Goal: Task Accomplishment & Management: Manage account settings

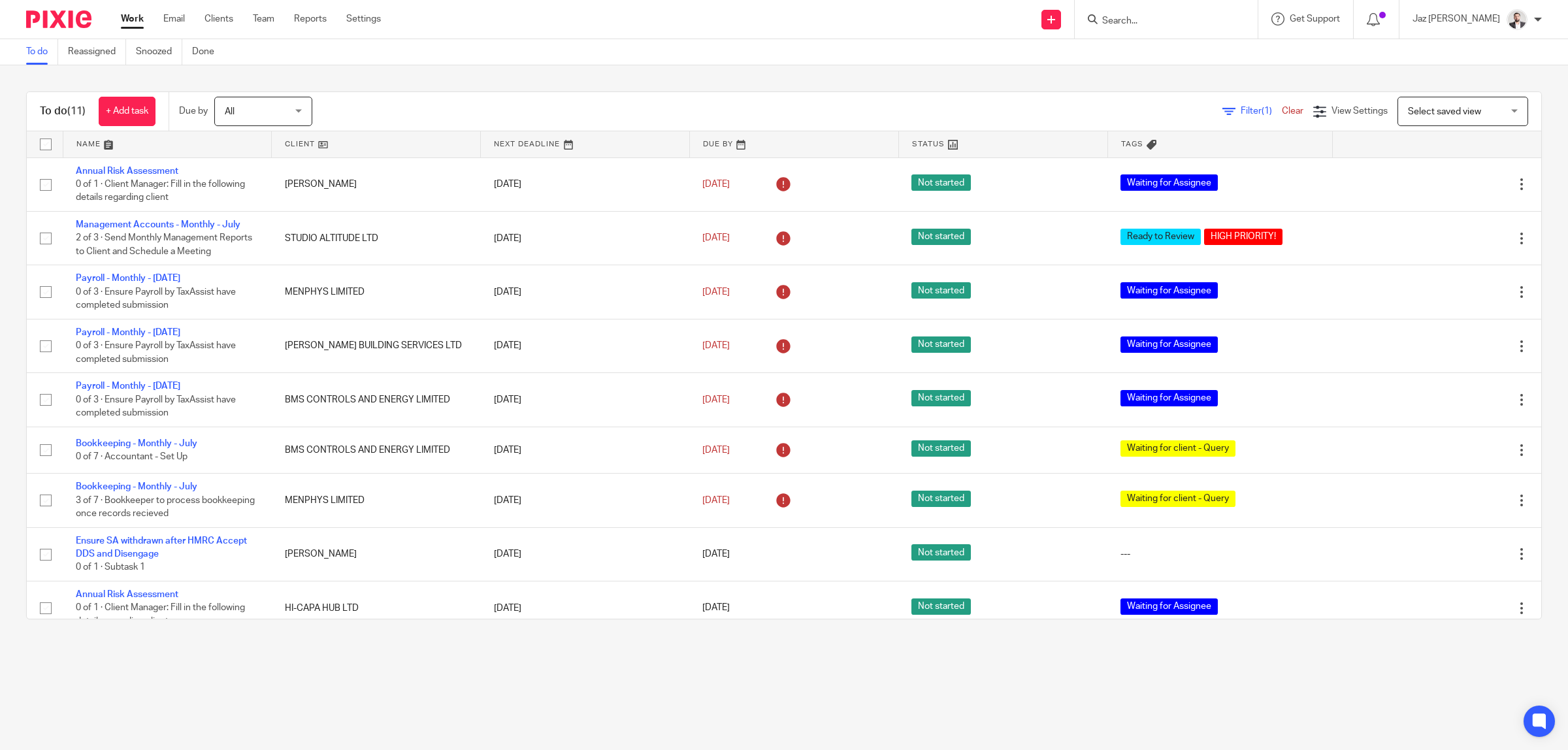
click at [649, 75] on div "To do (11) + Add task Due by All All Today Tomorrow This week Next week This mo…" at bounding box center [784, 355] width 1568 height 580
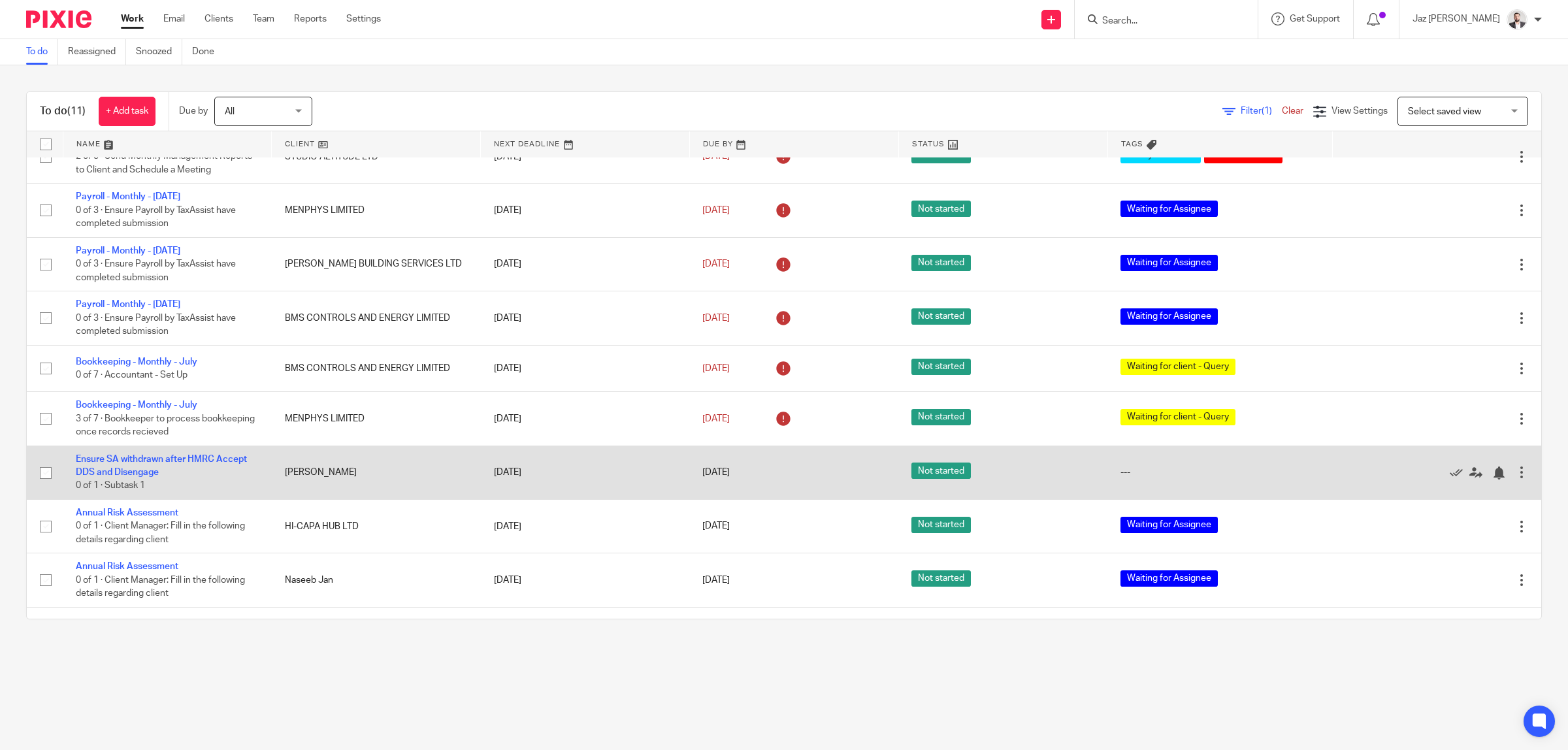
scroll to position [122, 0]
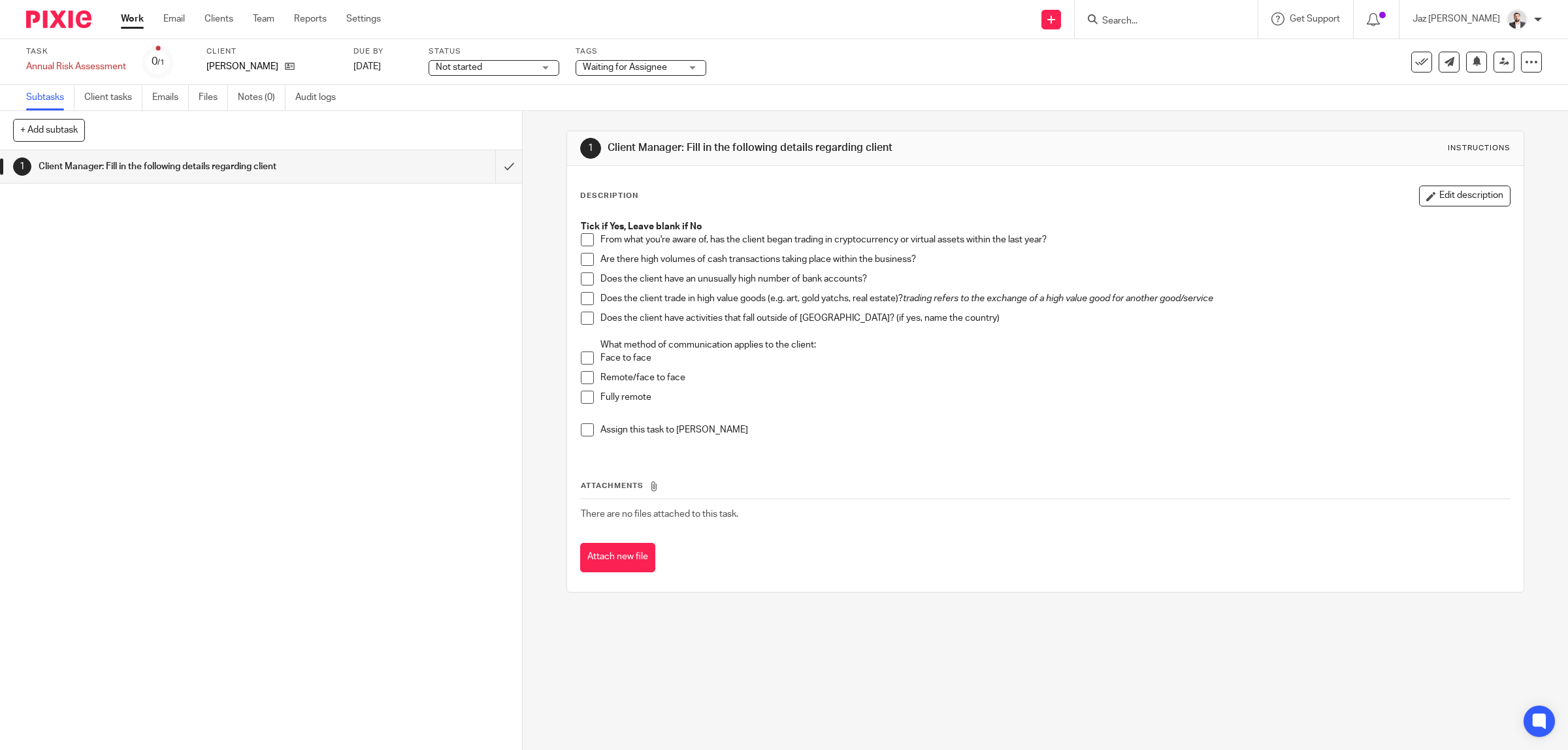
click at [582, 379] on span at bounding box center [587, 377] width 13 height 13
click at [1493, 67] on link at bounding box center [1504, 62] width 21 height 21
click at [581, 380] on span at bounding box center [587, 377] width 13 height 13
click at [581, 314] on span at bounding box center [587, 318] width 13 height 13
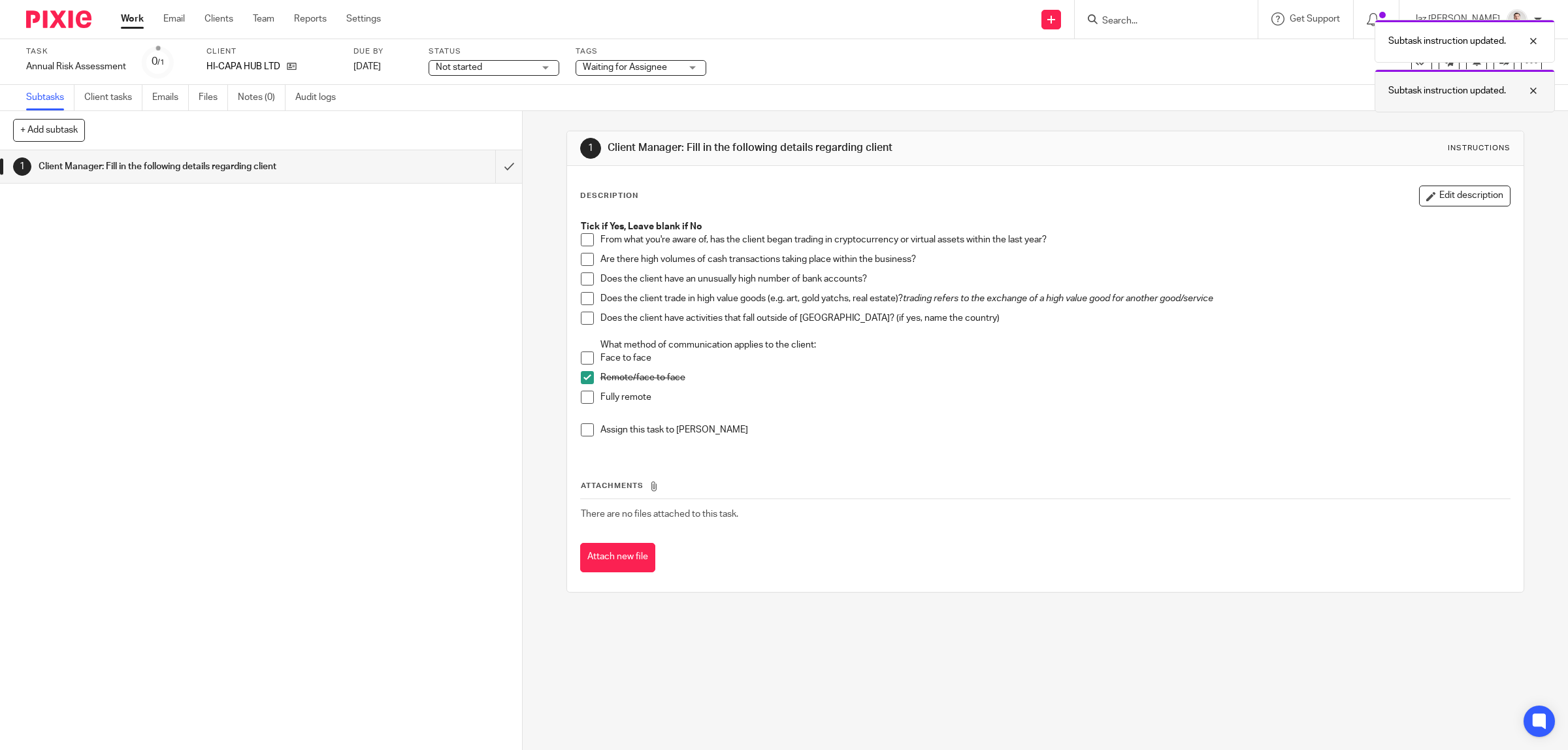
click at [1528, 97] on div at bounding box center [1523, 91] width 35 height 16
click at [1499, 64] on icon at bounding box center [1504, 61] width 10 height 10
click at [581, 377] on span at bounding box center [587, 377] width 13 height 13
click at [1493, 69] on link at bounding box center [1504, 62] width 21 height 21
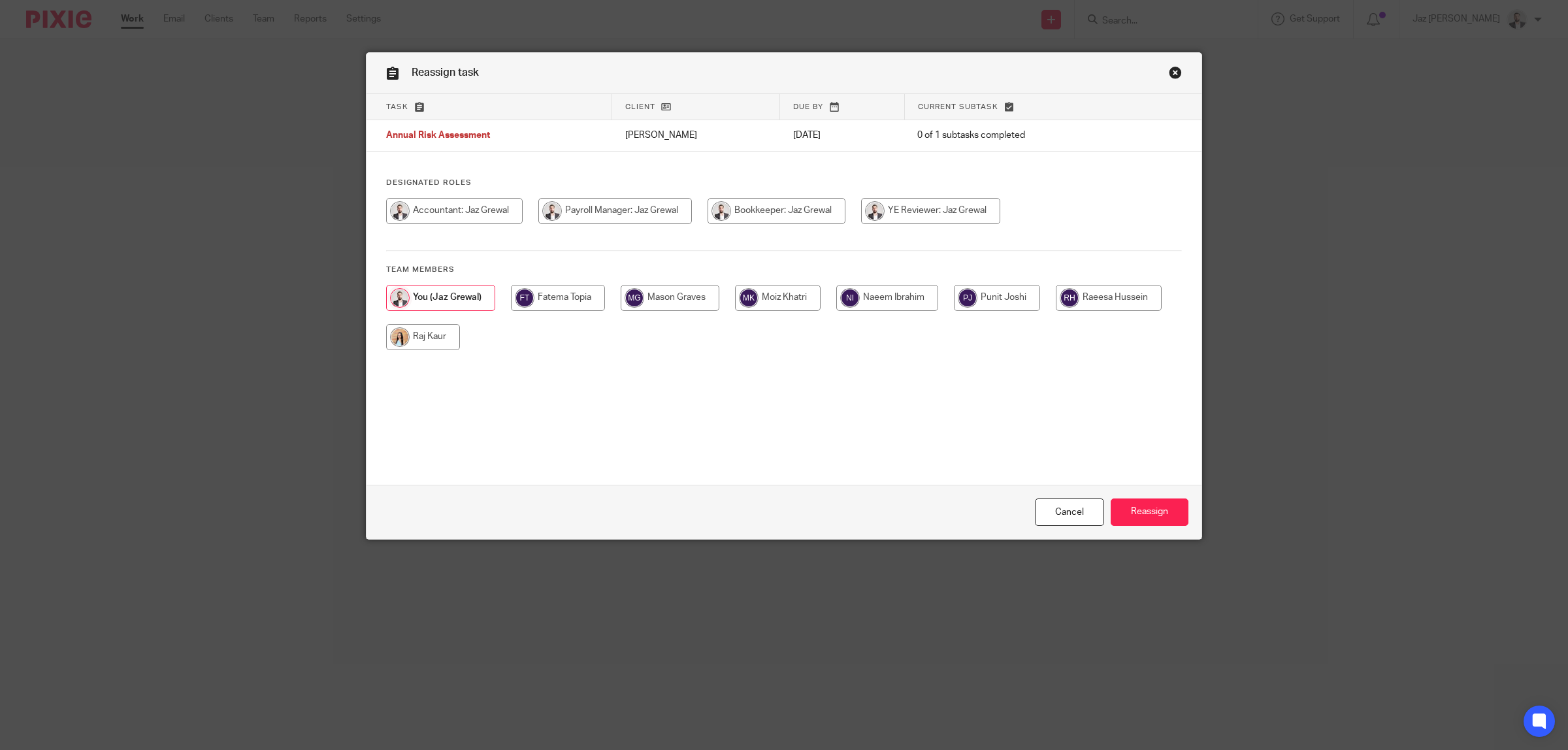
click at [430, 342] on input "radio" at bounding box center [423, 337] width 74 height 27
radio input "true"
click at [1125, 520] on input "Reassign" at bounding box center [1150, 513] width 78 height 28
click at [441, 340] on input "radio" at bounding box center [423, 337] width 74 height 27
radio input "true"
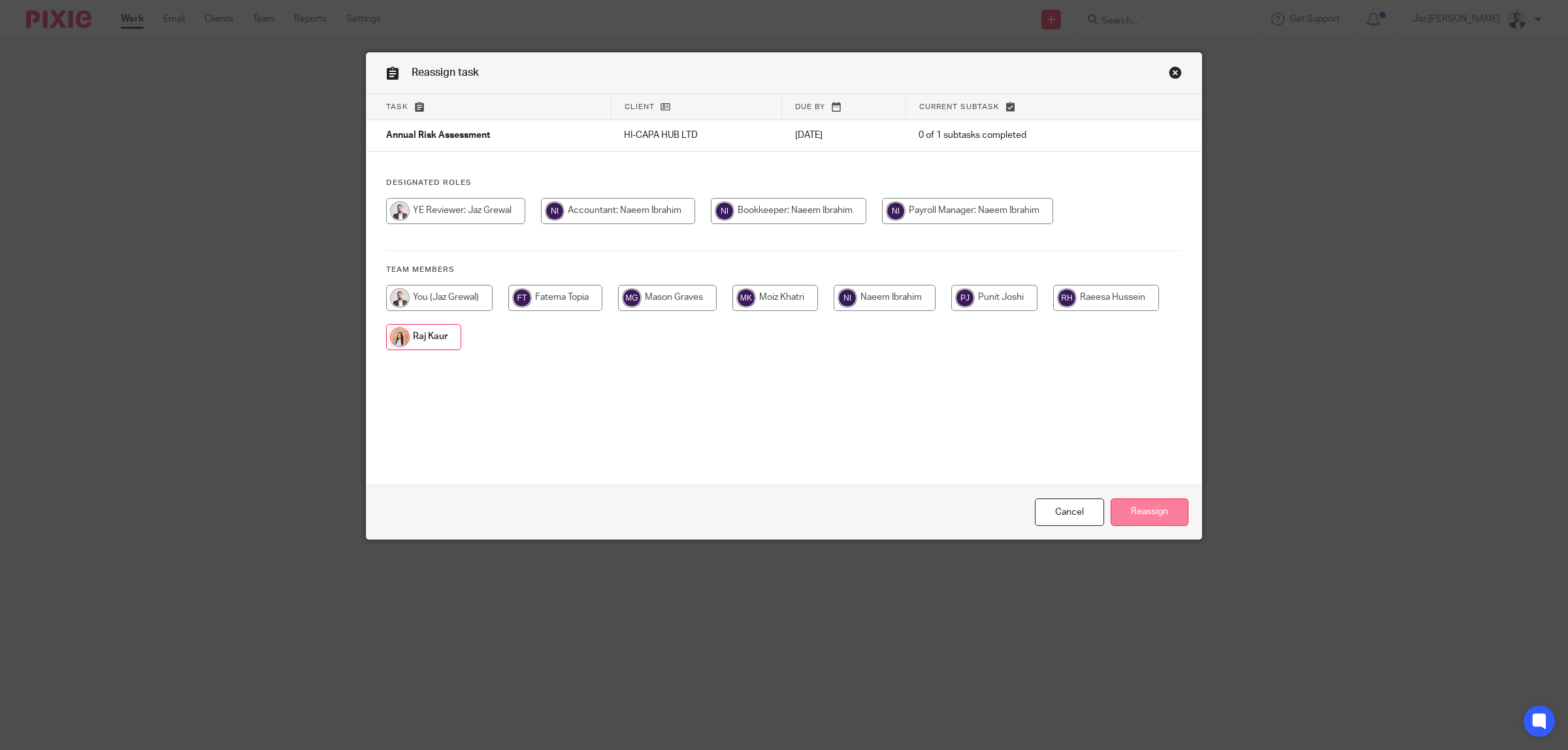
click at [1155, 511] on input "Reassign" at bounding box center [1150, 513] width 78 height 28
click at [1131, 511] on input "Reassign" at bounding box center [1150, 513] width 78 height 28
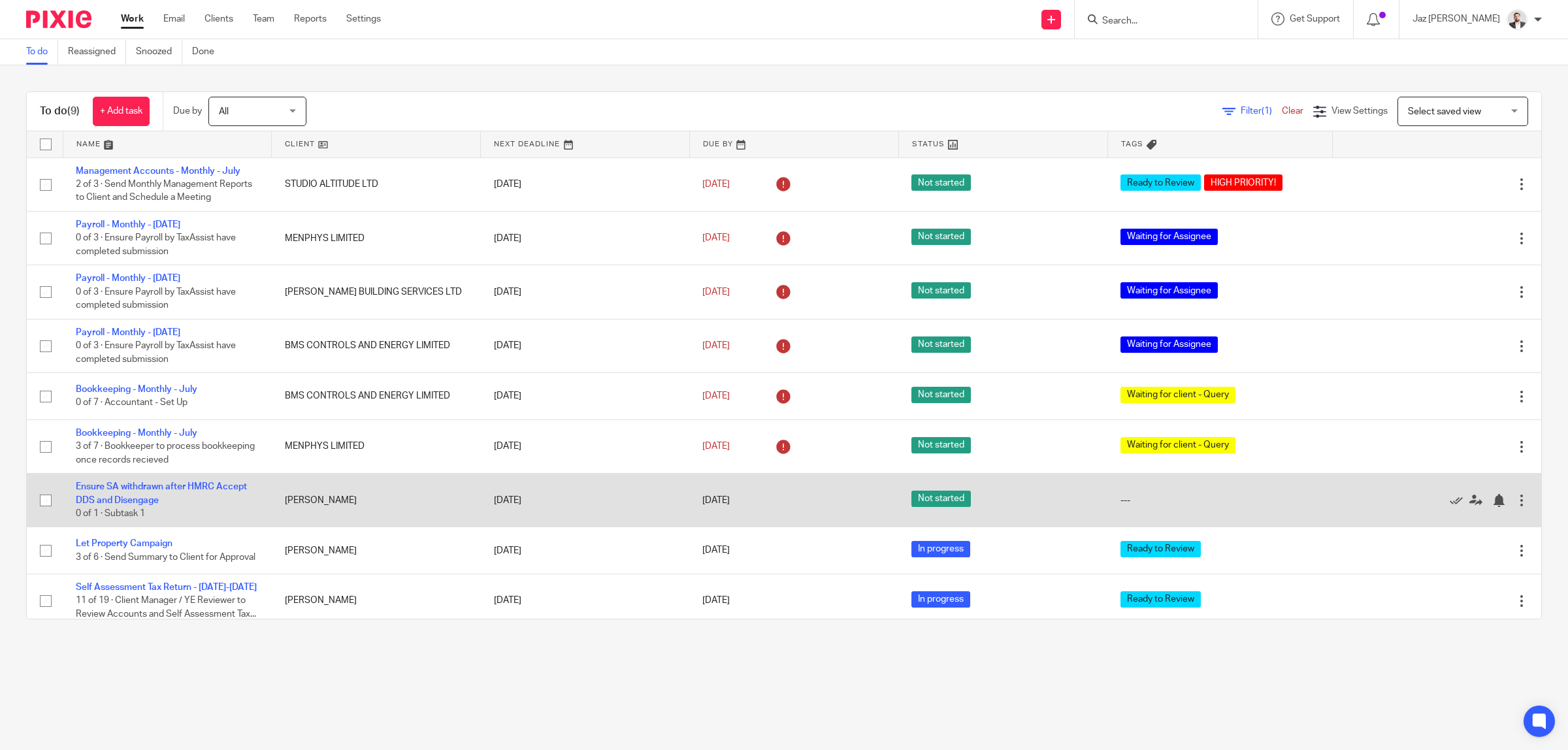
scroll to position [27, 0]
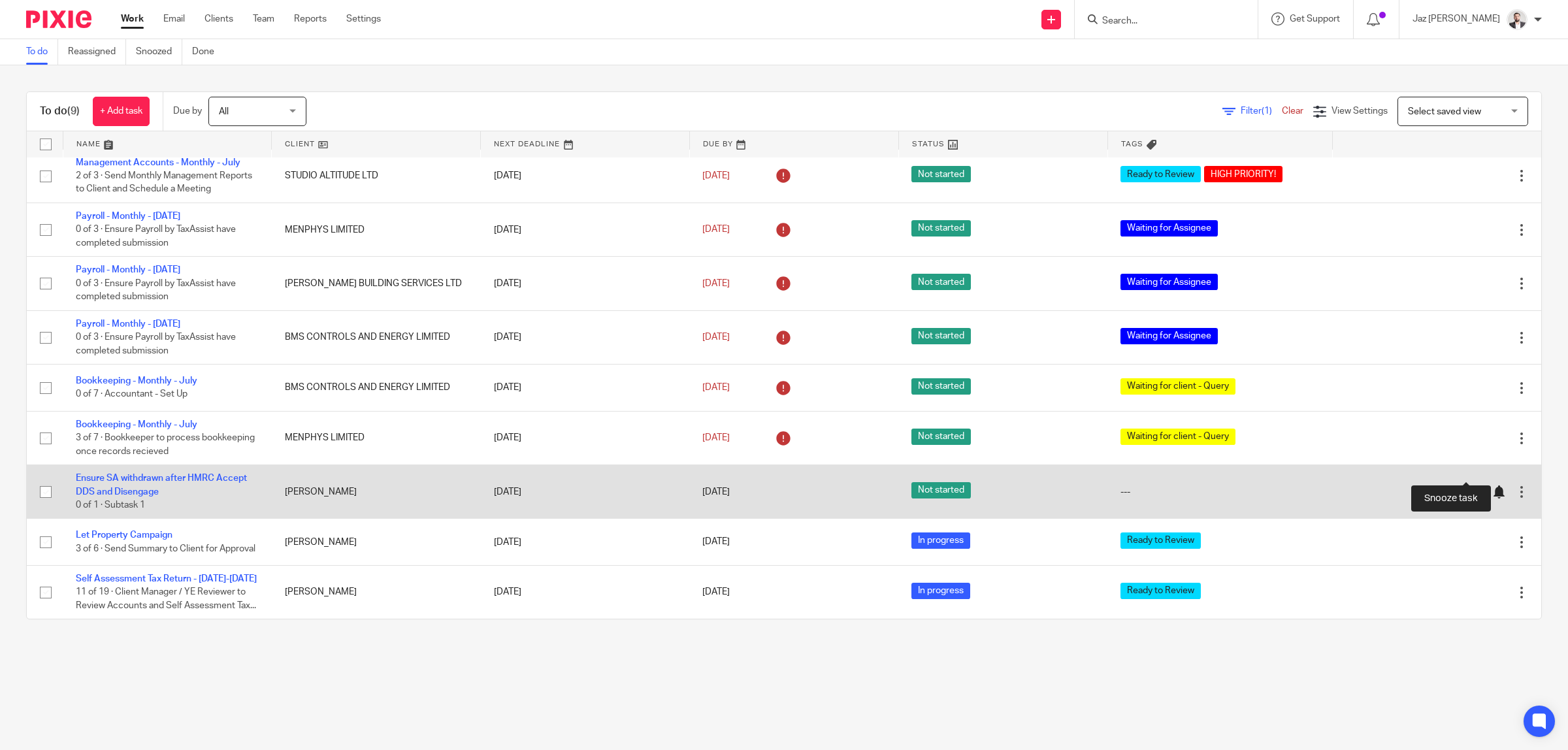
click at [1492, 486] on div at bounding box center [1498, 492] width 13 height 13
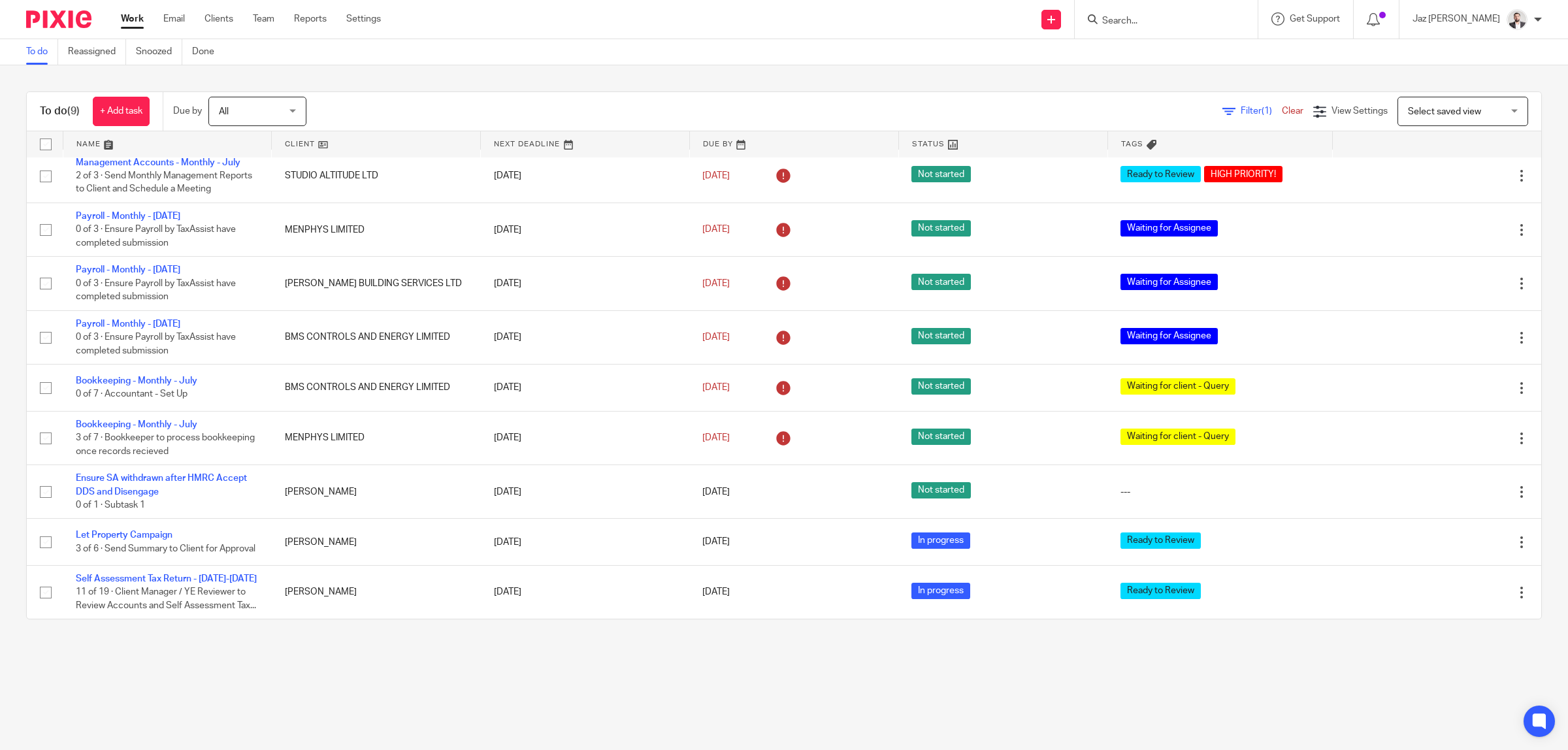
scroll to position [0, 0]
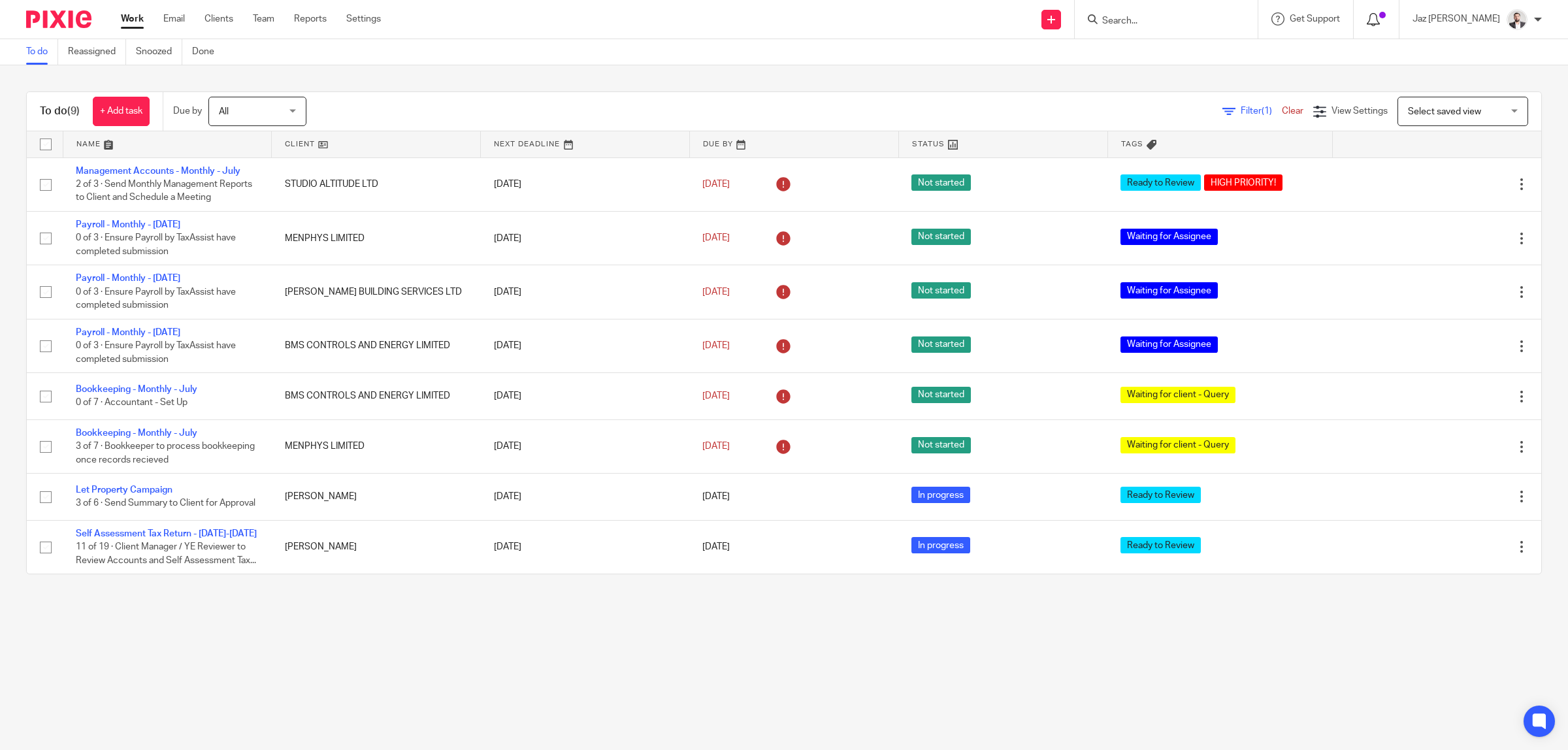
click at [1380, 21] on icon at bounding box center [1373, 19] width 13 height 13
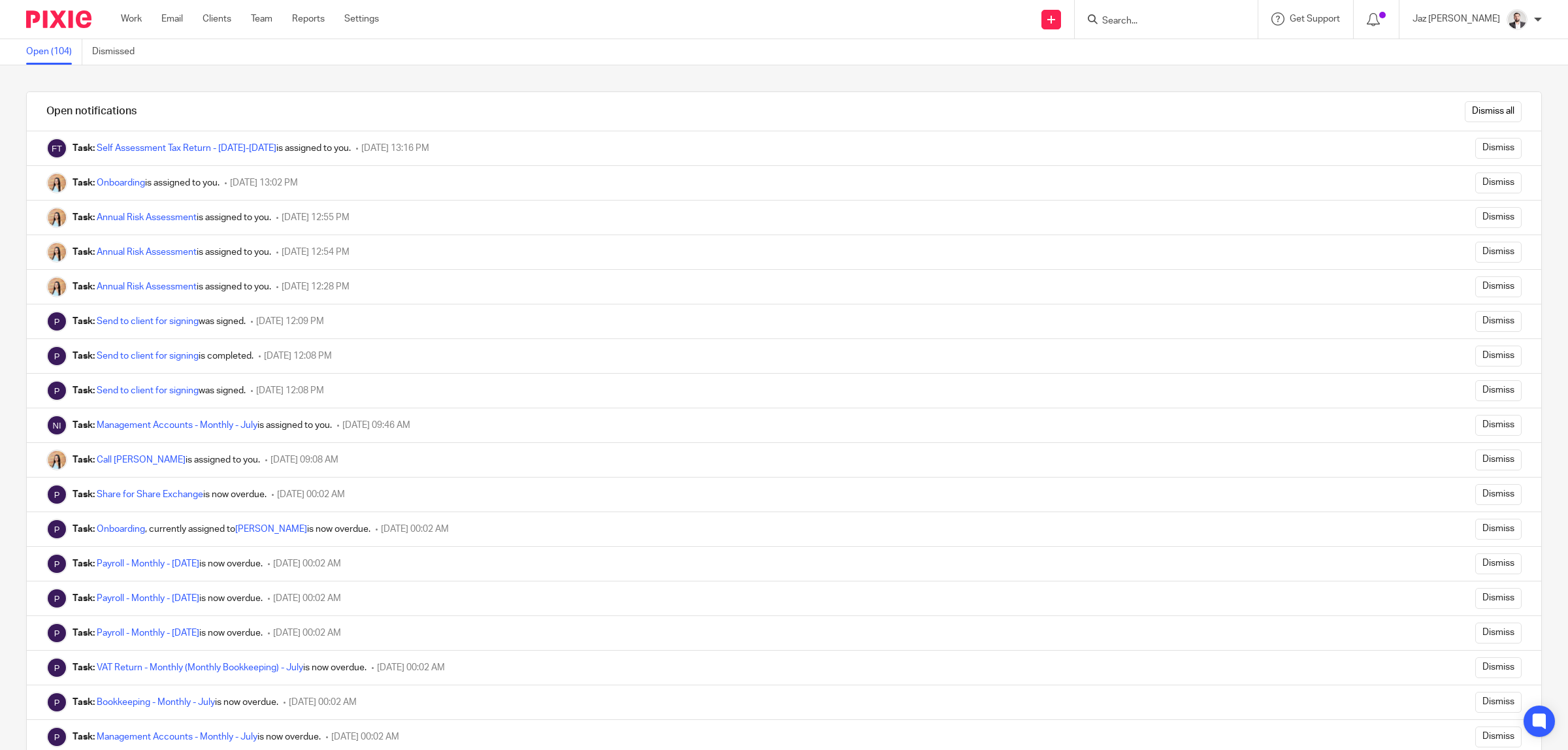
click at [1489, 111] on input "Dismiss all" at bounding box center [1493, 112] width 57 height 21
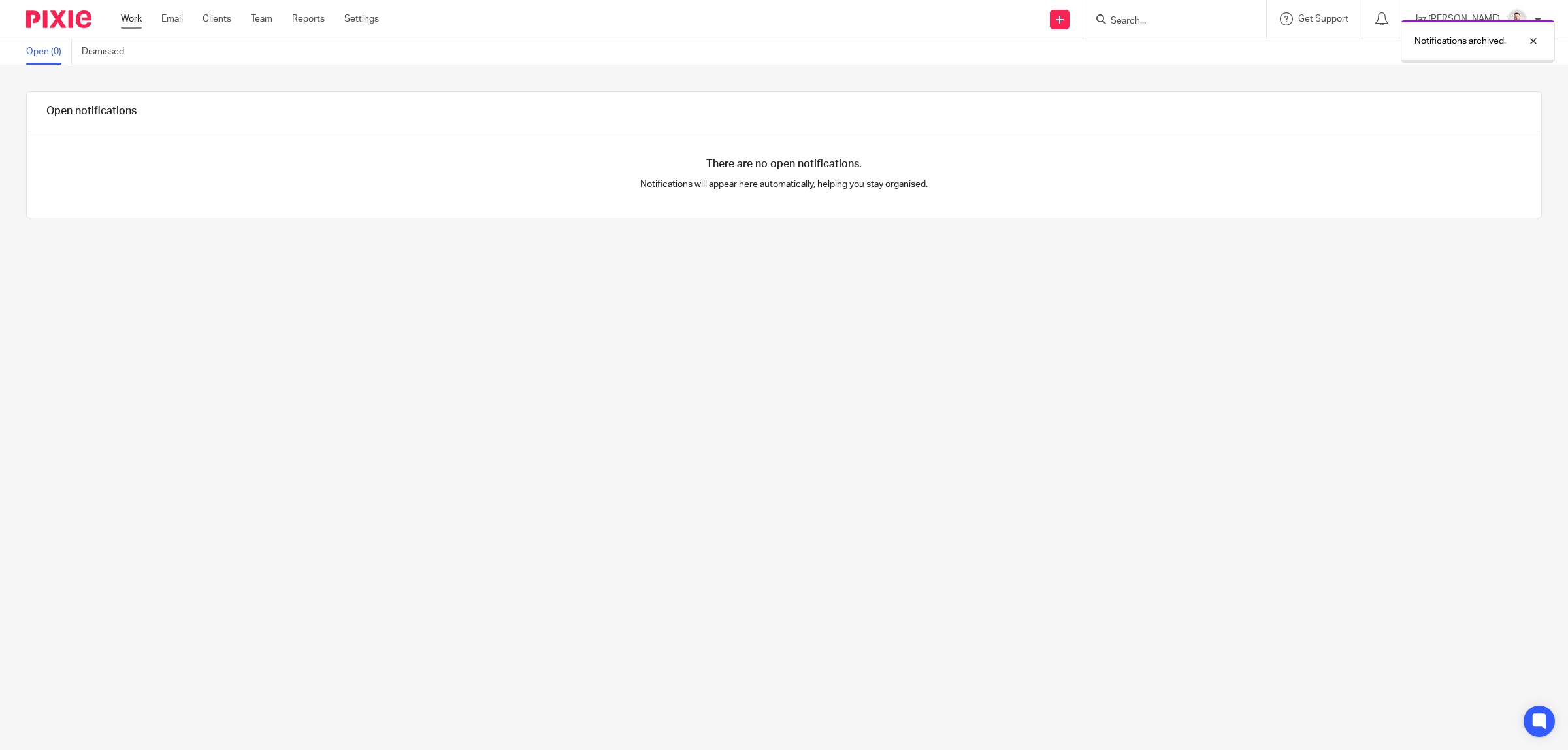
click at [121, 21] on link "Work" at bounding box center [132, 19] width 21 height 13
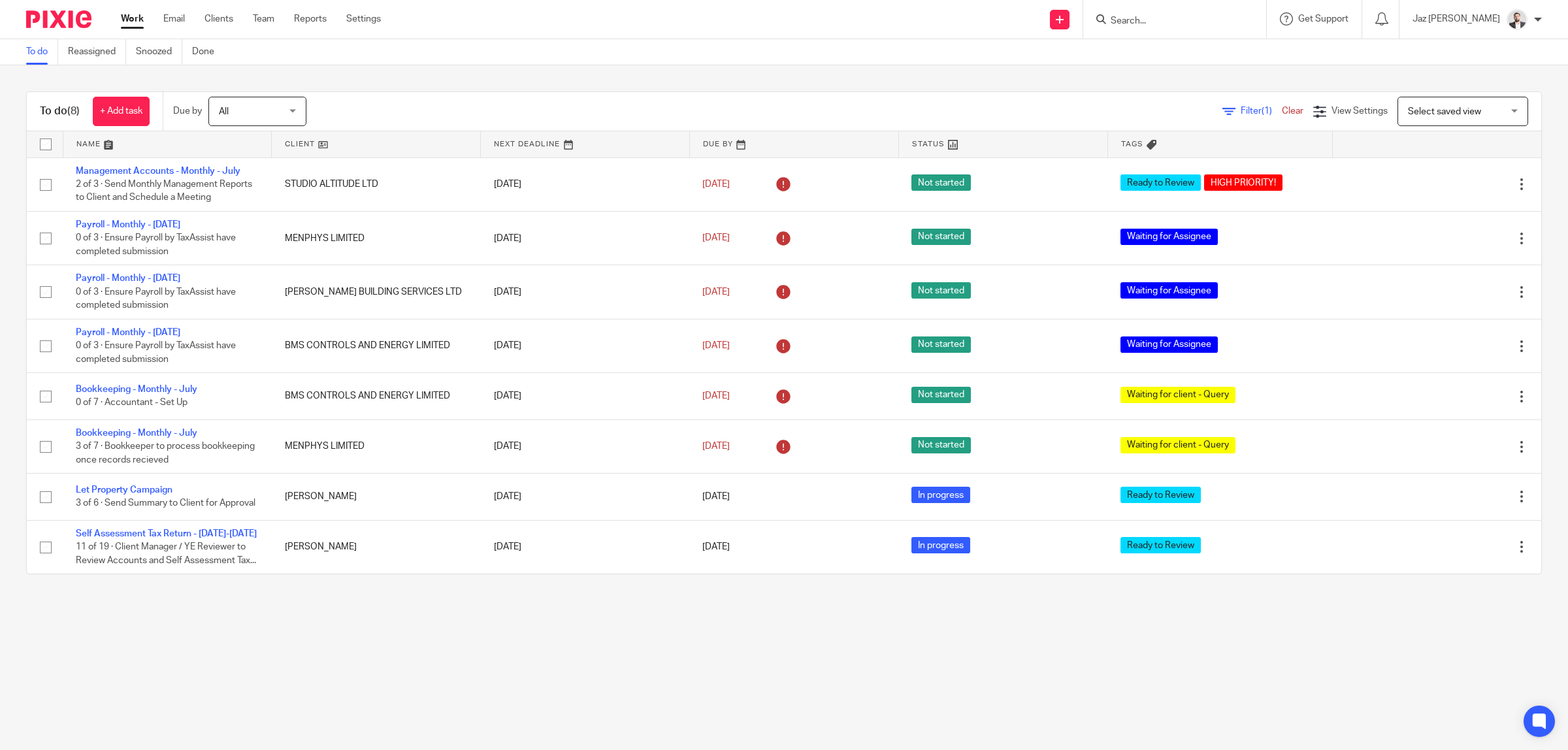
click at [1180, 19] on input "Search" at bounding box center [1167, 21] width 117 height 11
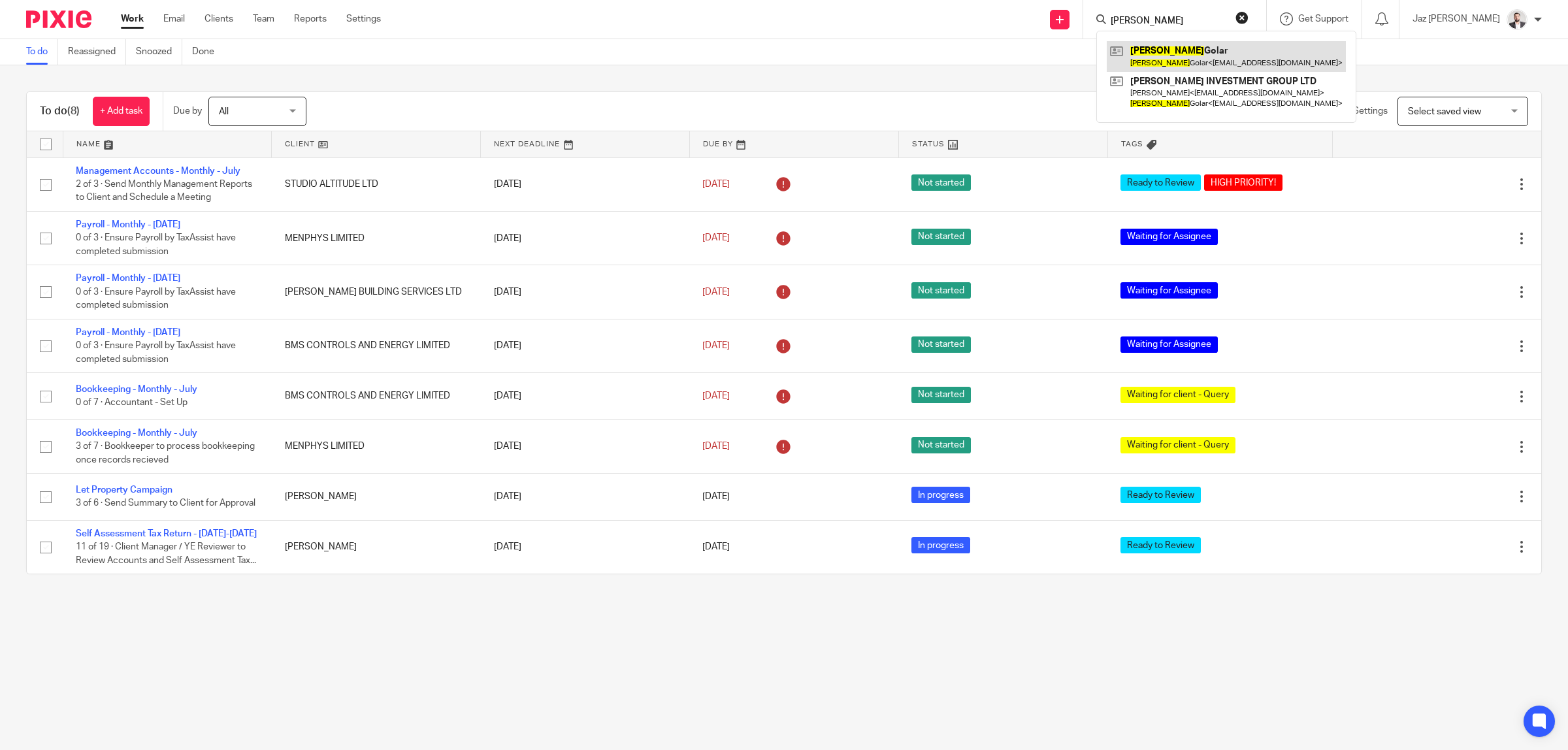
type input "gurtej"
click at [1184, 57] on link at bounding box center [1225, 57] width 239 height 30
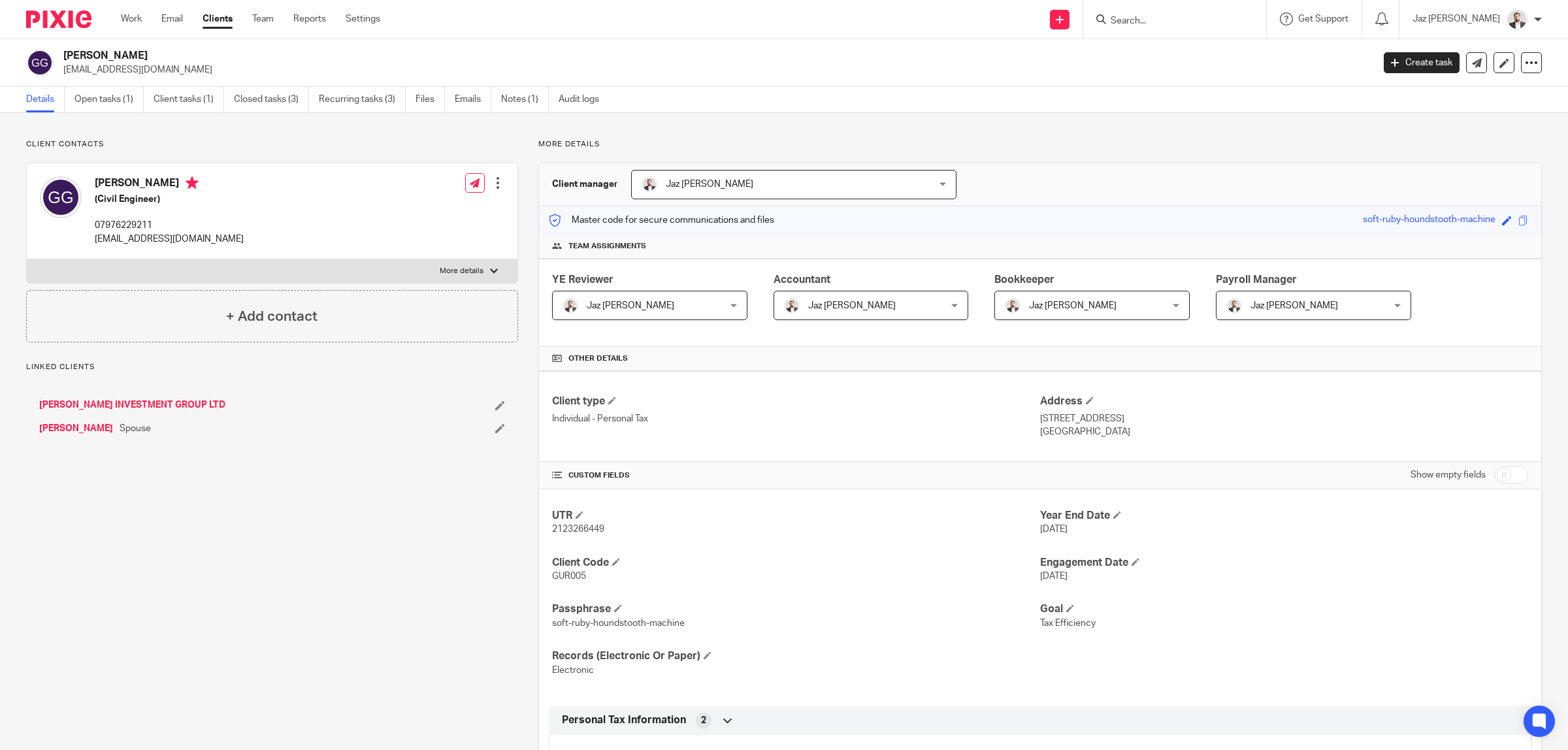
drag, startPoint x: 0, startPoint y: 0, endPoint x: 513, endPoint y: 109, distance: 524.5
click at [515, 100] on link "Notes (1)" at bounding box center [525, 99] width 48 height 26
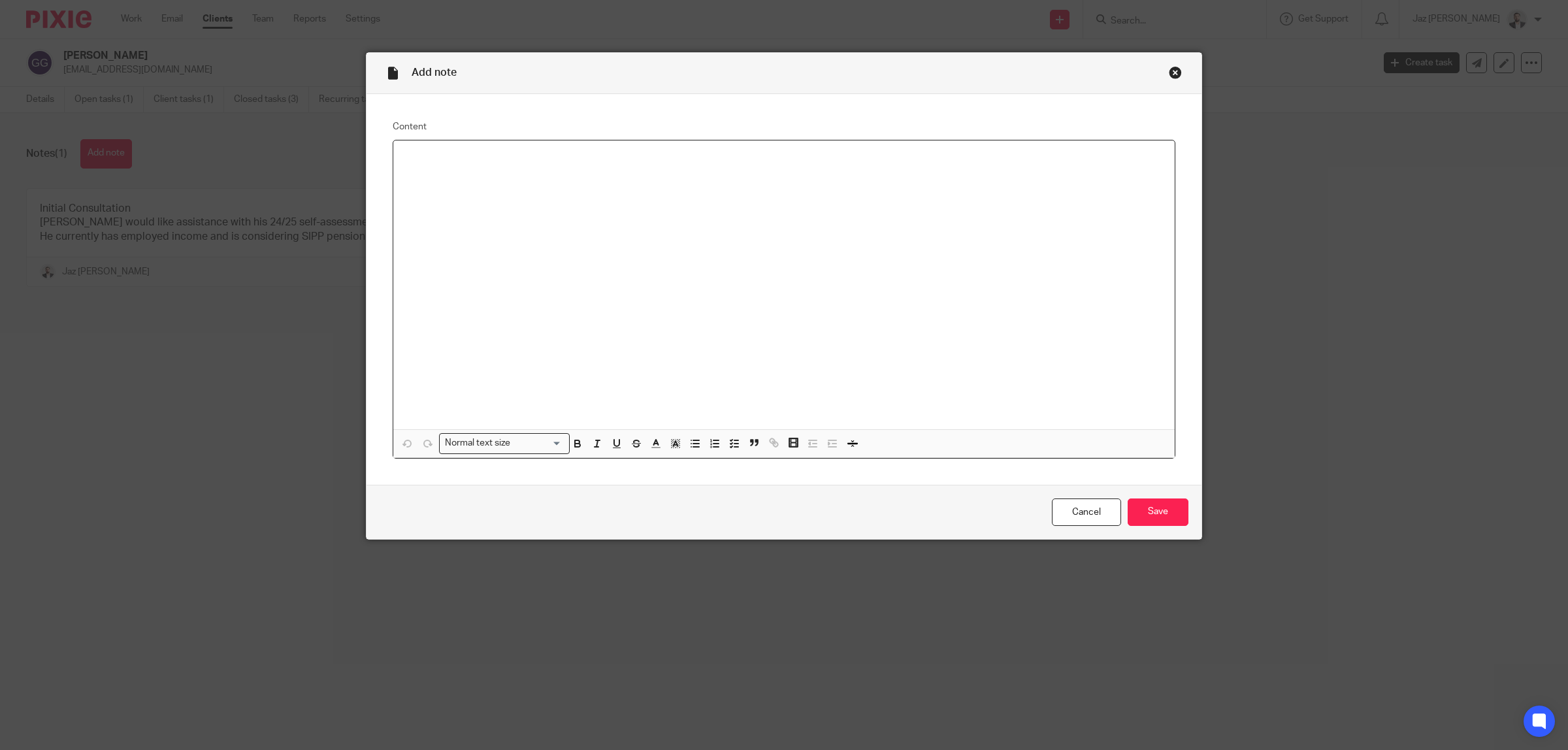
click at [676, 246] on div at bounding box center [783, 284] width 781 height 289
click at [1154, 505] on input "Save" at bounding box center [1157, 513] width 61 height 28
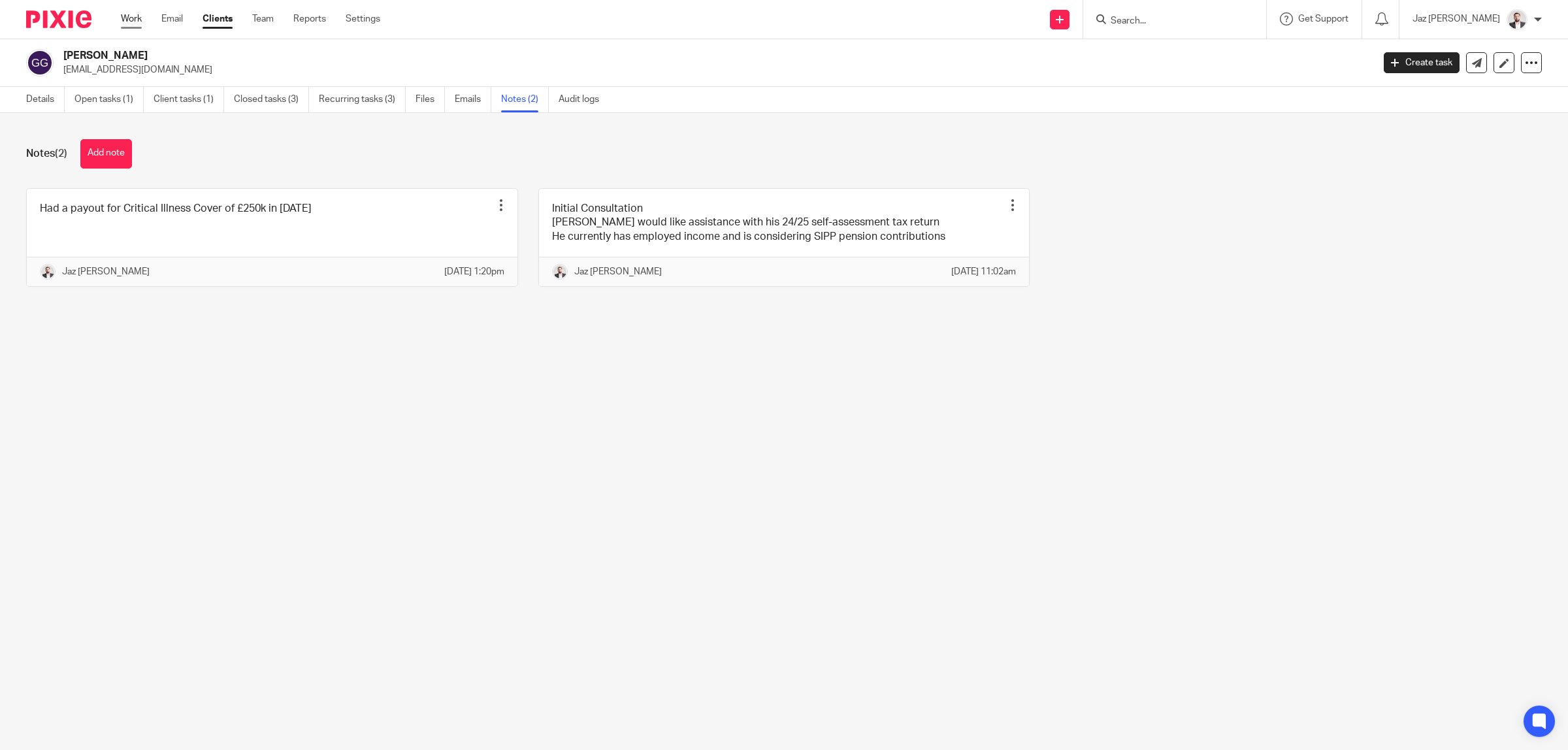
click at [134, 21] on link "Work" at bounding box center [132, 19] width 21 height 13
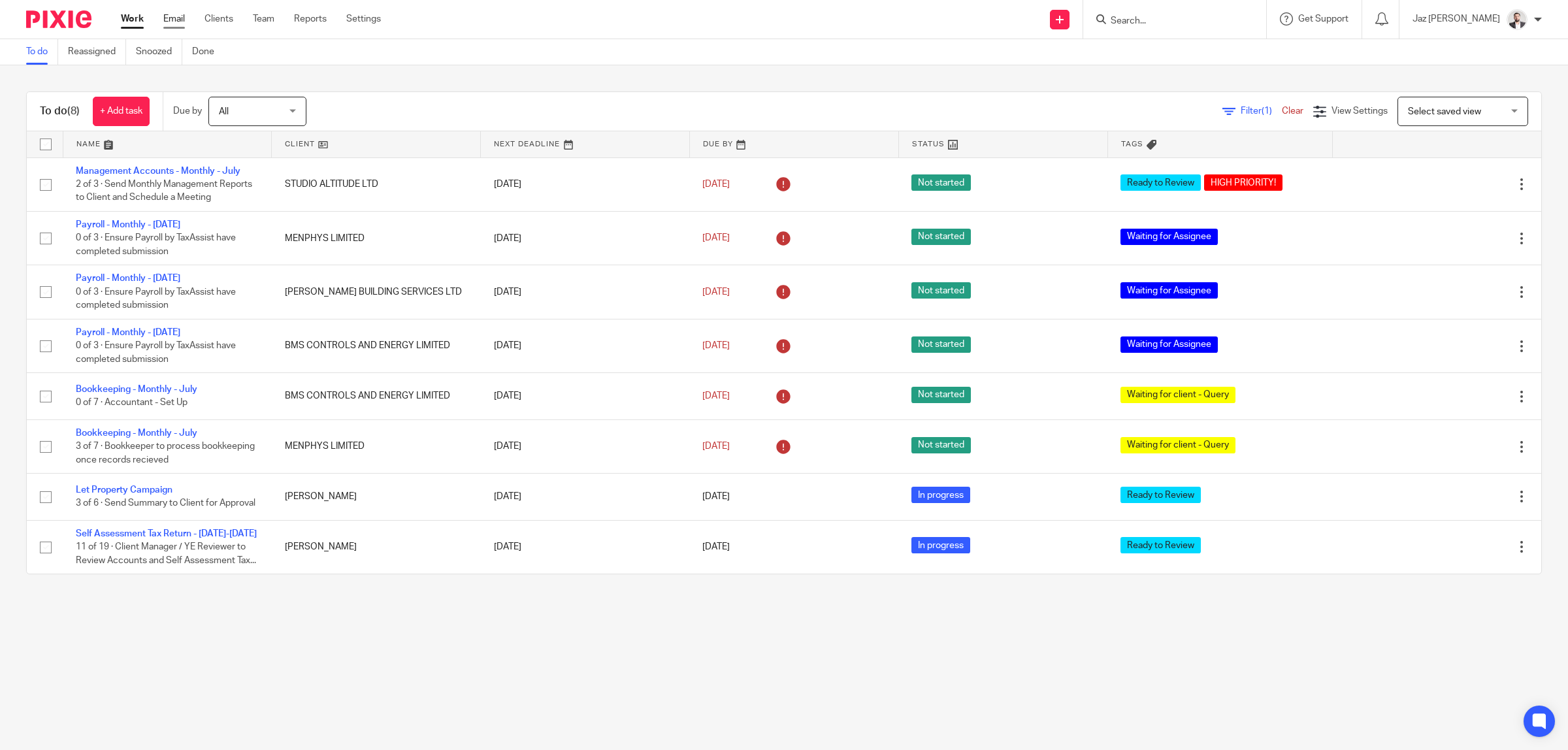
click at [177, 21] on link "Email" at bounding box center [174, 19] width 21 height 13
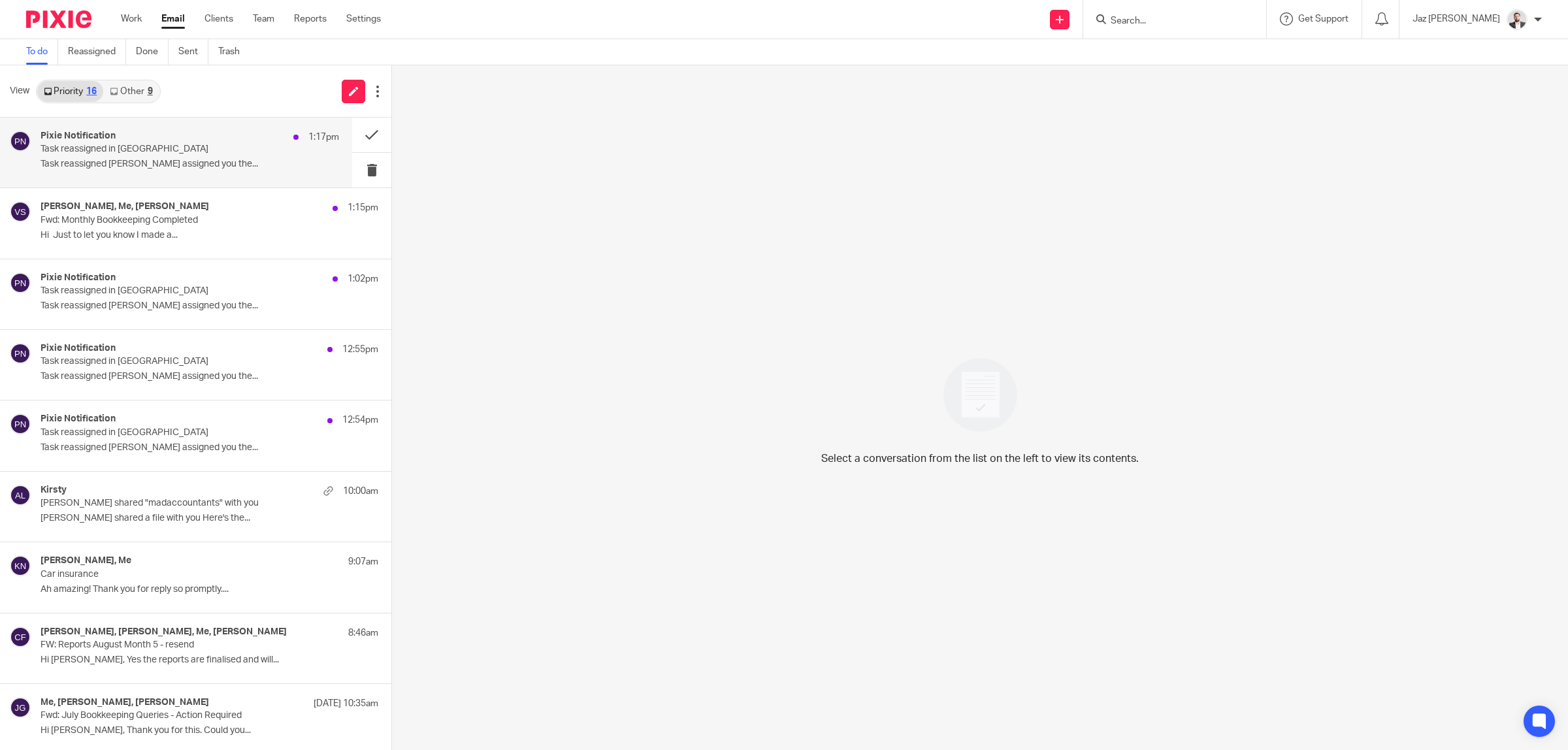
click at [145, 167] on p "Task reassigned [PERSON_NAME] assigned you the..." at bounding box center [190, 164] width 298 height 11
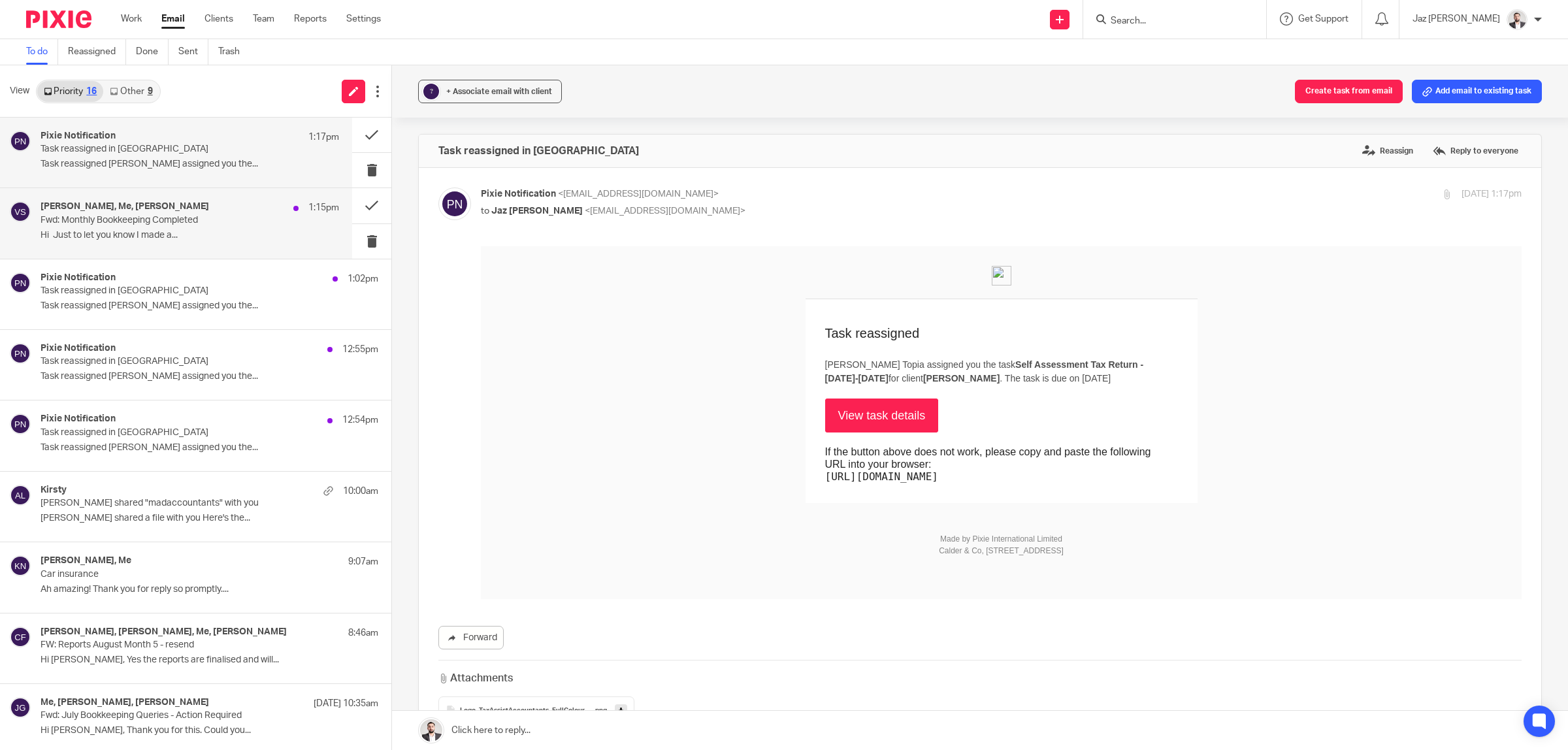
click at [149, 233] on p "Hi Just to let you know I made a..." at bounding box center [190, 235] width 298 height 11
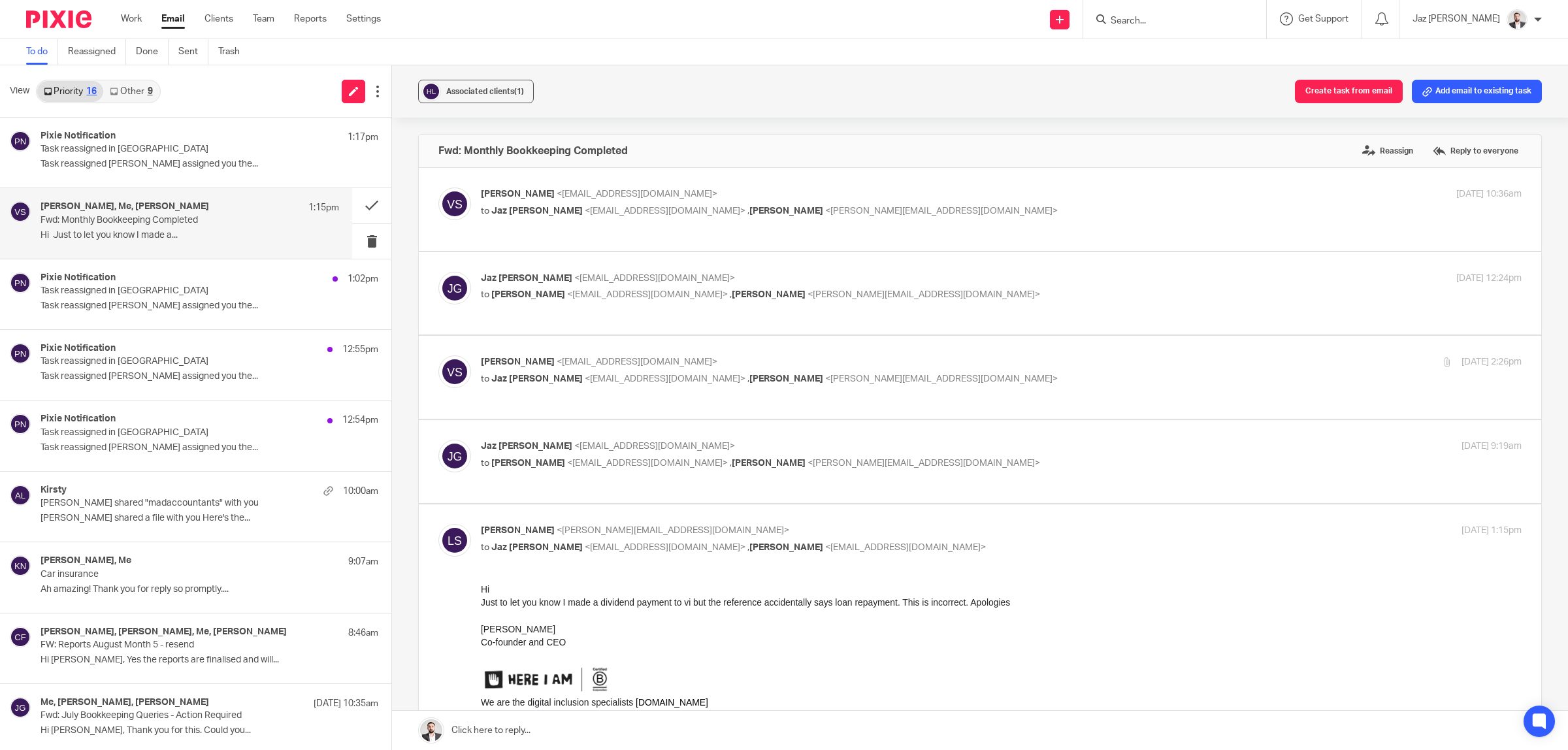
scroll to position [81, 0]
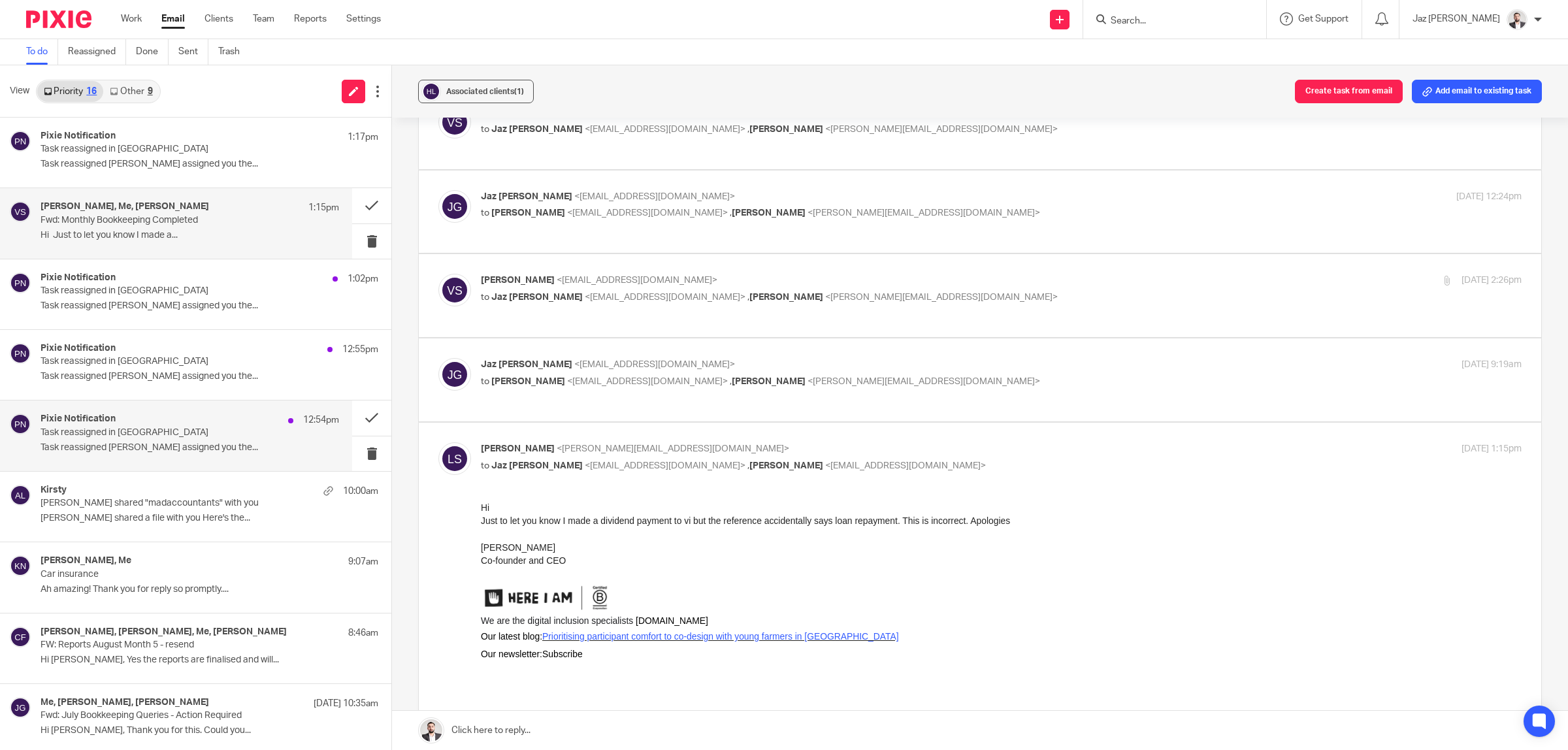
click at [164, 449] on p "Task reassigned [PERSON_NAME] assigned you the..." at bounding box center [190, 448] width 298 height 11
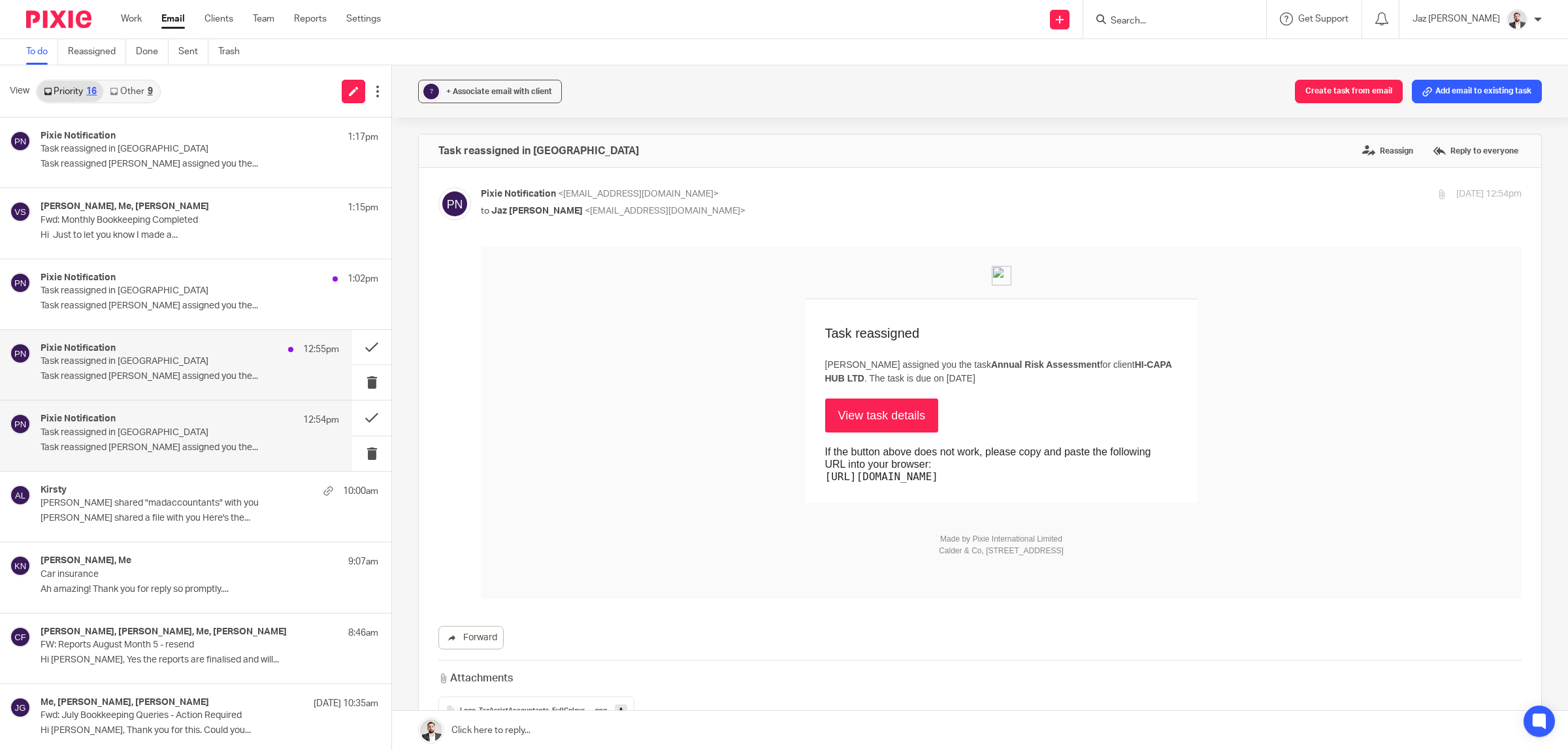
scroll to position [0, 0]
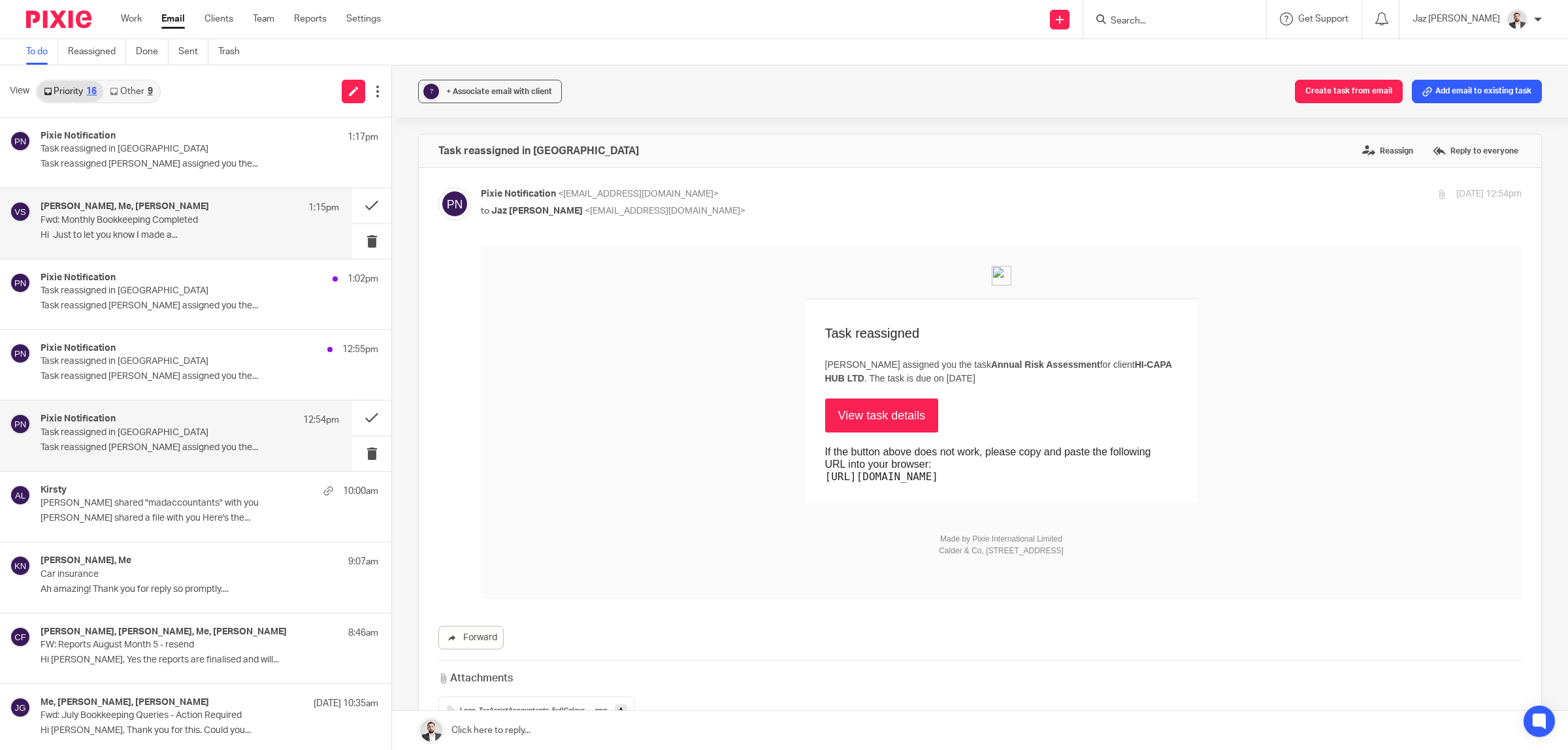
click at [183, 231] on p "Hi Just to let you know I made a..." at bounding box center [190, 235] width 298 height 11
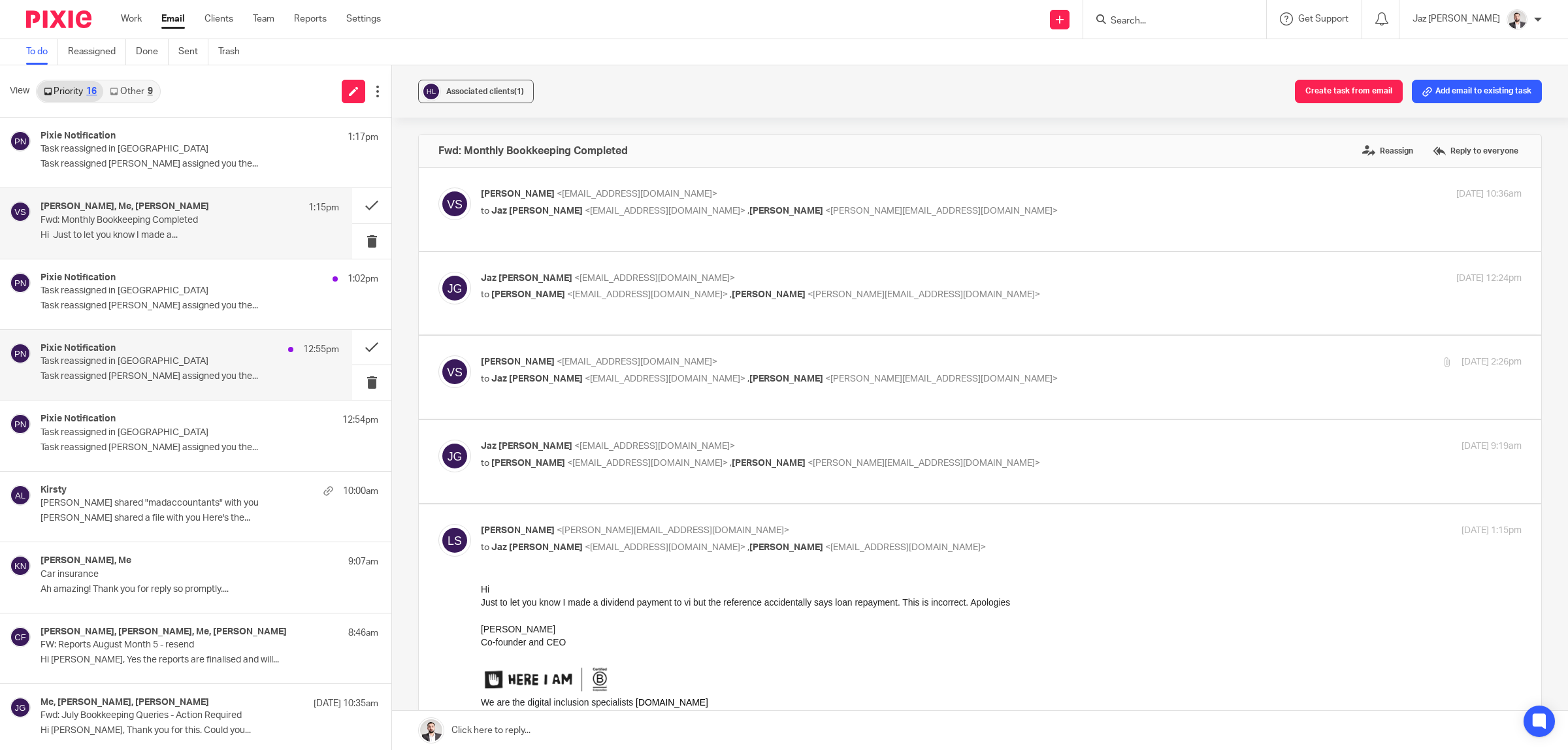
click at [167, 374] on p "Task reassigned [PERSON_NAME] assigned you the..." at bounding box center [190, 376] width 298 height 11
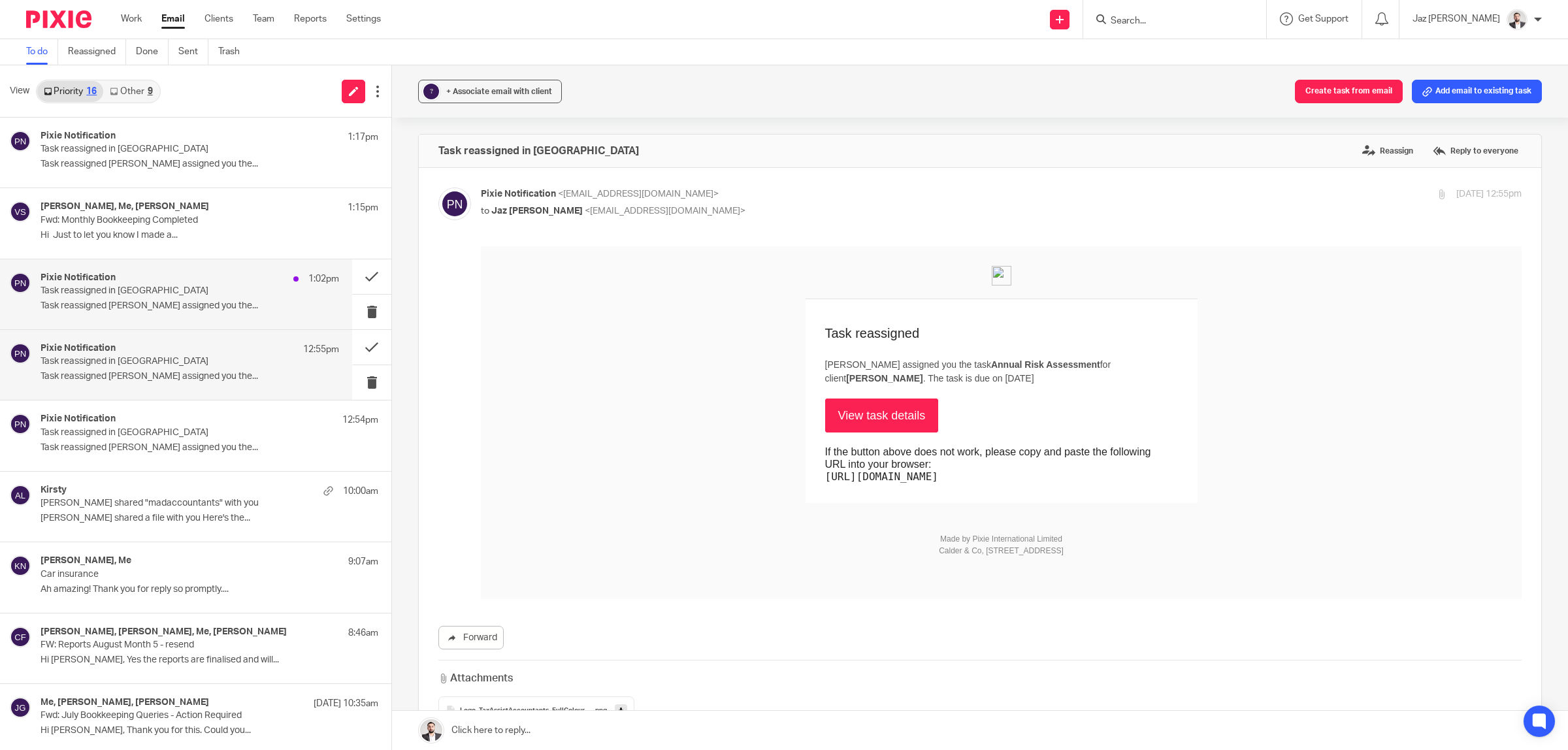
click at [171, 317] on div "Pixie Notification 1:02pm Task reassigned in Pixie Task reassigned [PERSON_NAME…" at bounding box center [176, 294] width 352 height 70
click at [109, 361] on p "Task reassigned in [GEOGRAPHIC_DATA]" at bounding box center [160, 361] width 239 height 11
click at [352, 340] on button at bounding box center [372, 347] width 39 height 34
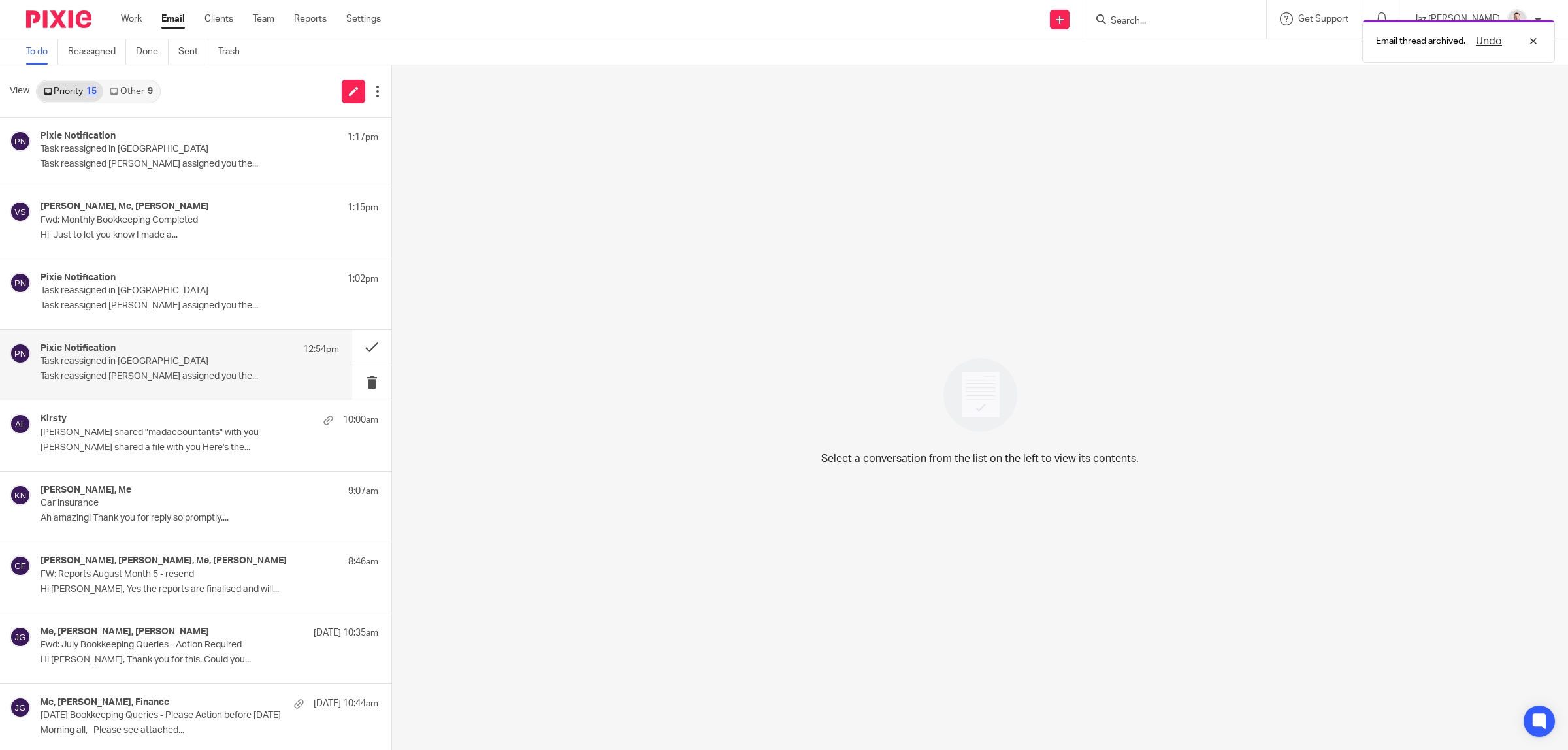
click at [212, 370] on div "Pixie Notification 12:54pm Task reassigned in Pixie Task reassigned [PERSON_NAM…" at bounding box center [190, 365] width 298 height 44
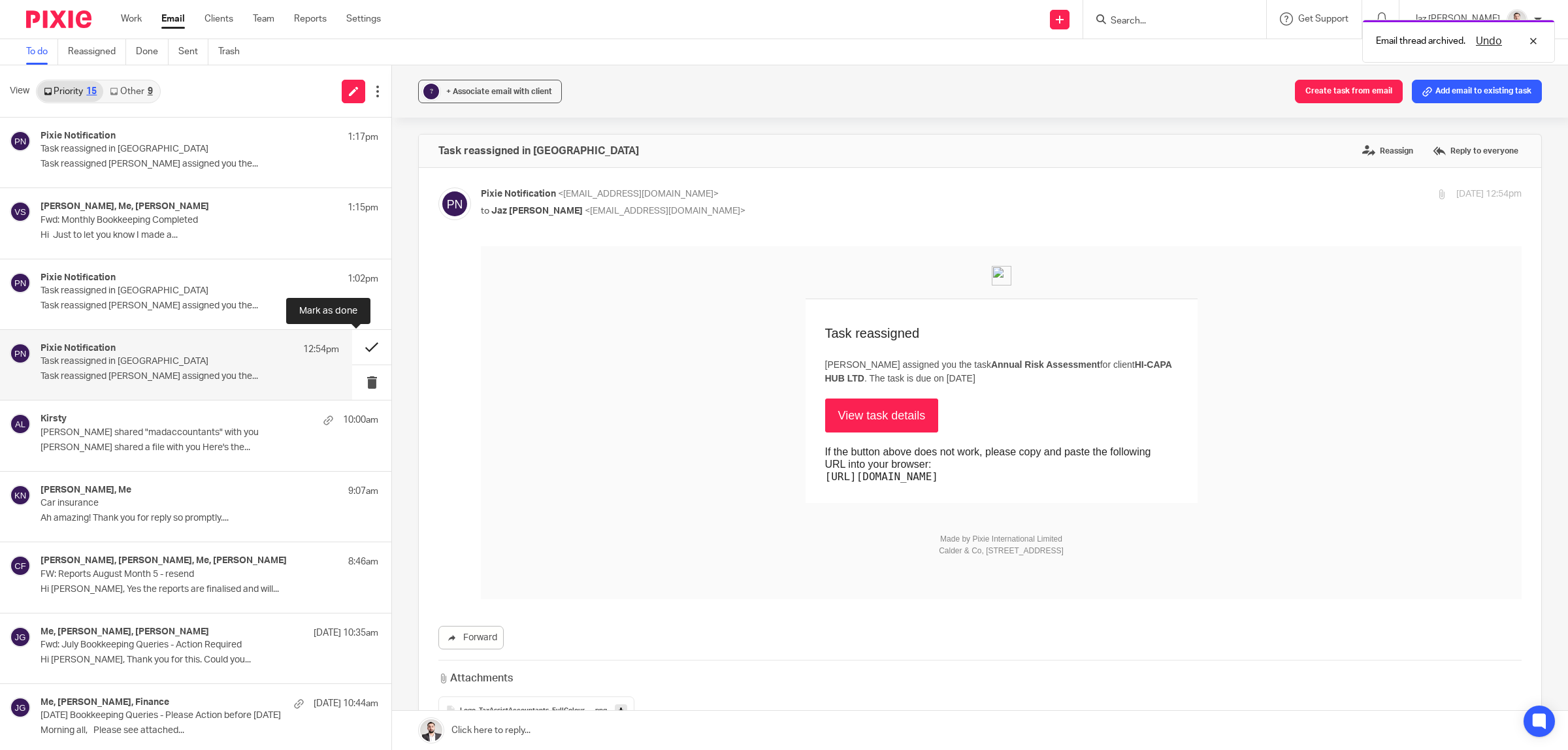
click at [358, 346] on button at bounding box center [372, 347] width 39 height 34
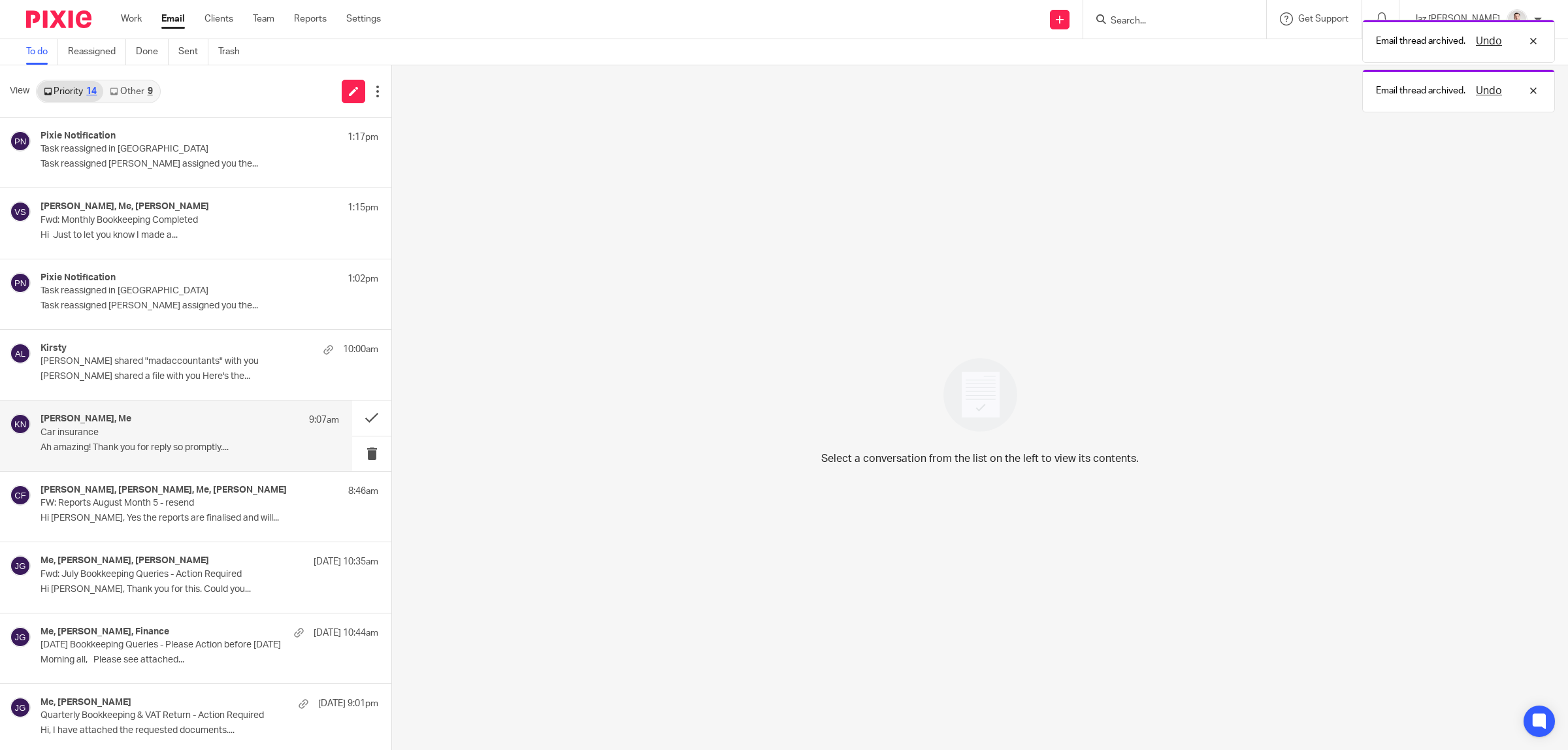
drag, startPoint x: 147, startPoint y: 446, endPoint x: 18, endPoint y: 219, distance: 261.1
click at [147, 446] on p "Ah amazing! Thank you for reply so promptly...." at bounding box center [190, 448] width 298 height 11
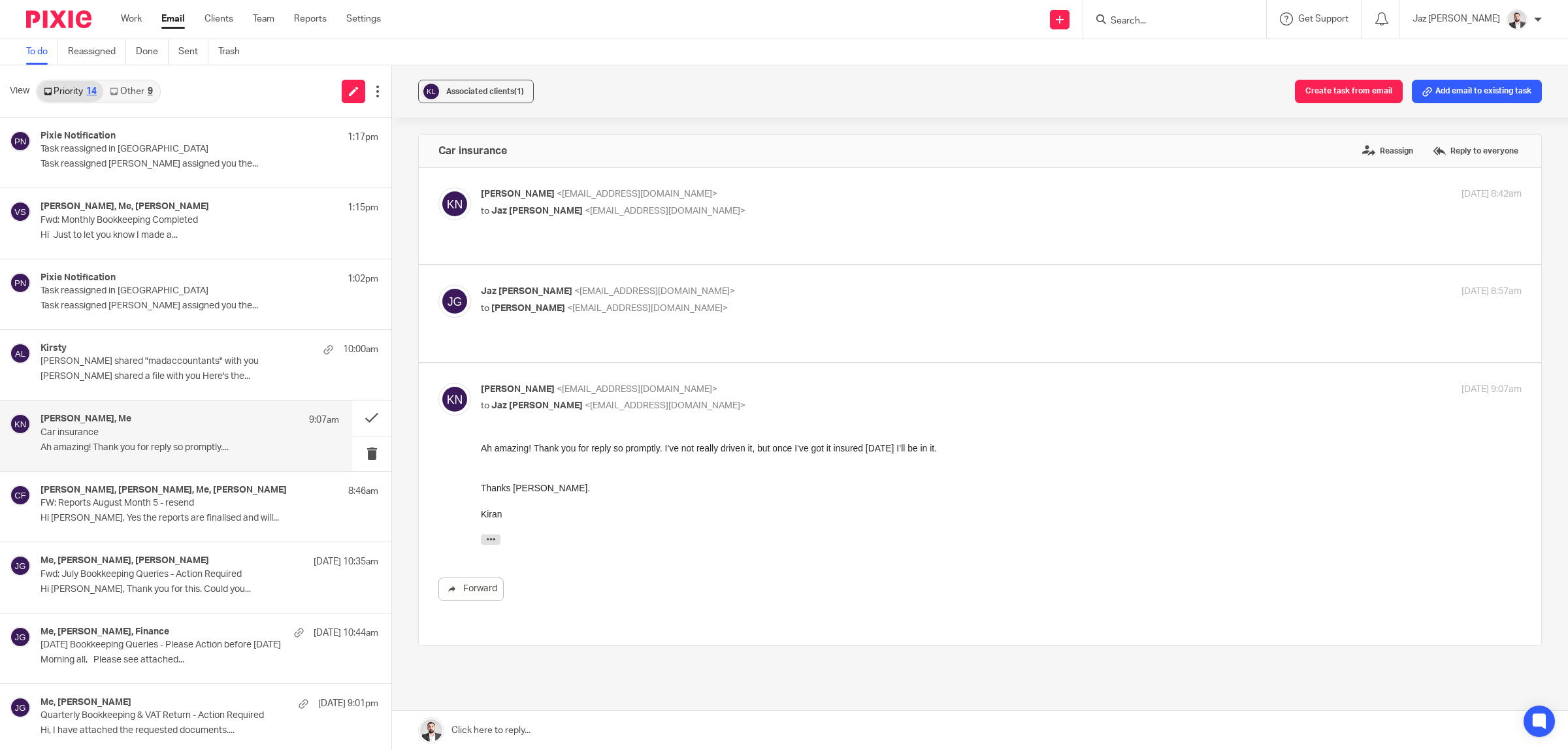
scroll to position [360, 0]
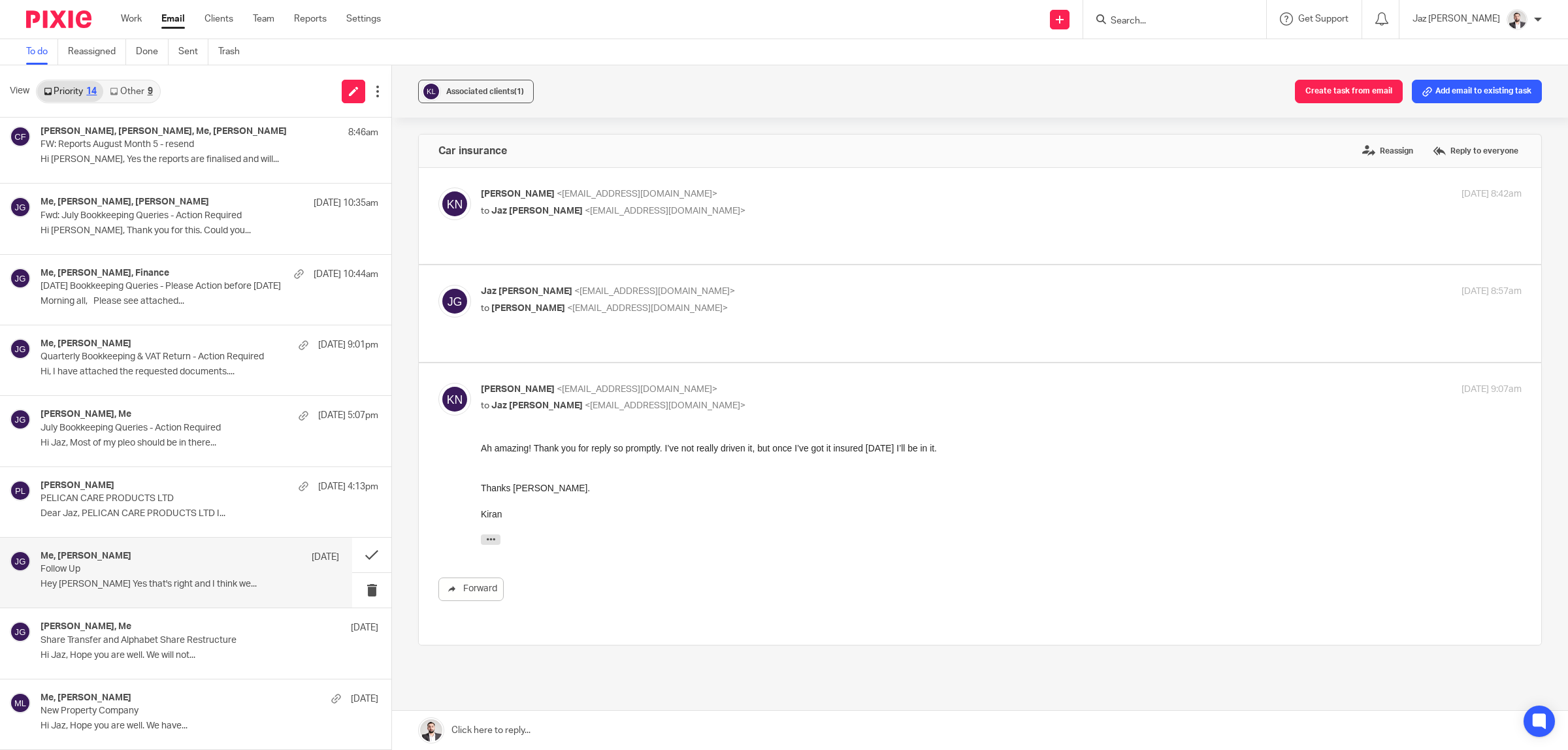
click at [159, 572] on p "Follow Up" at bounding box center [160, 570] width 239 height 11
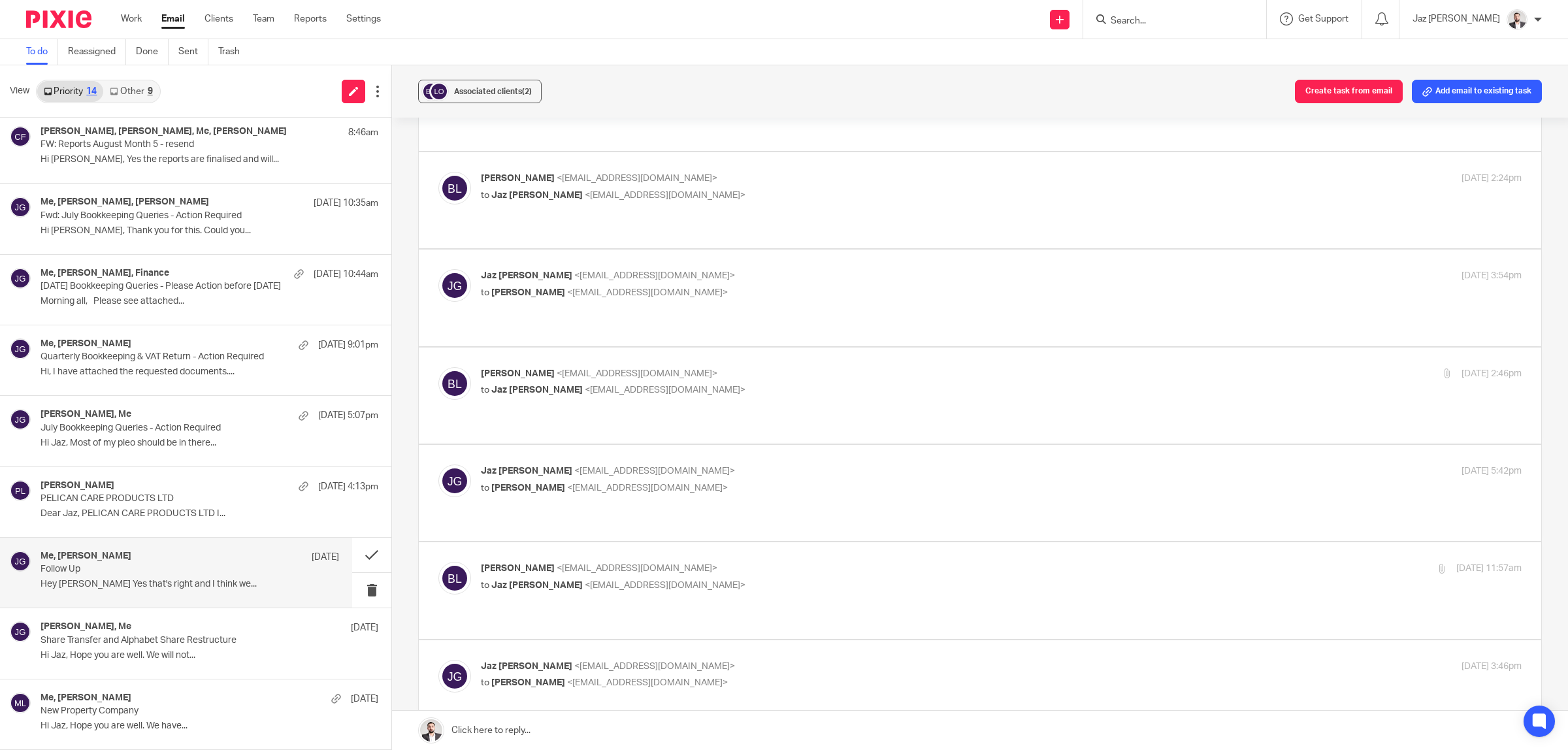
scroll to position [867, 0]
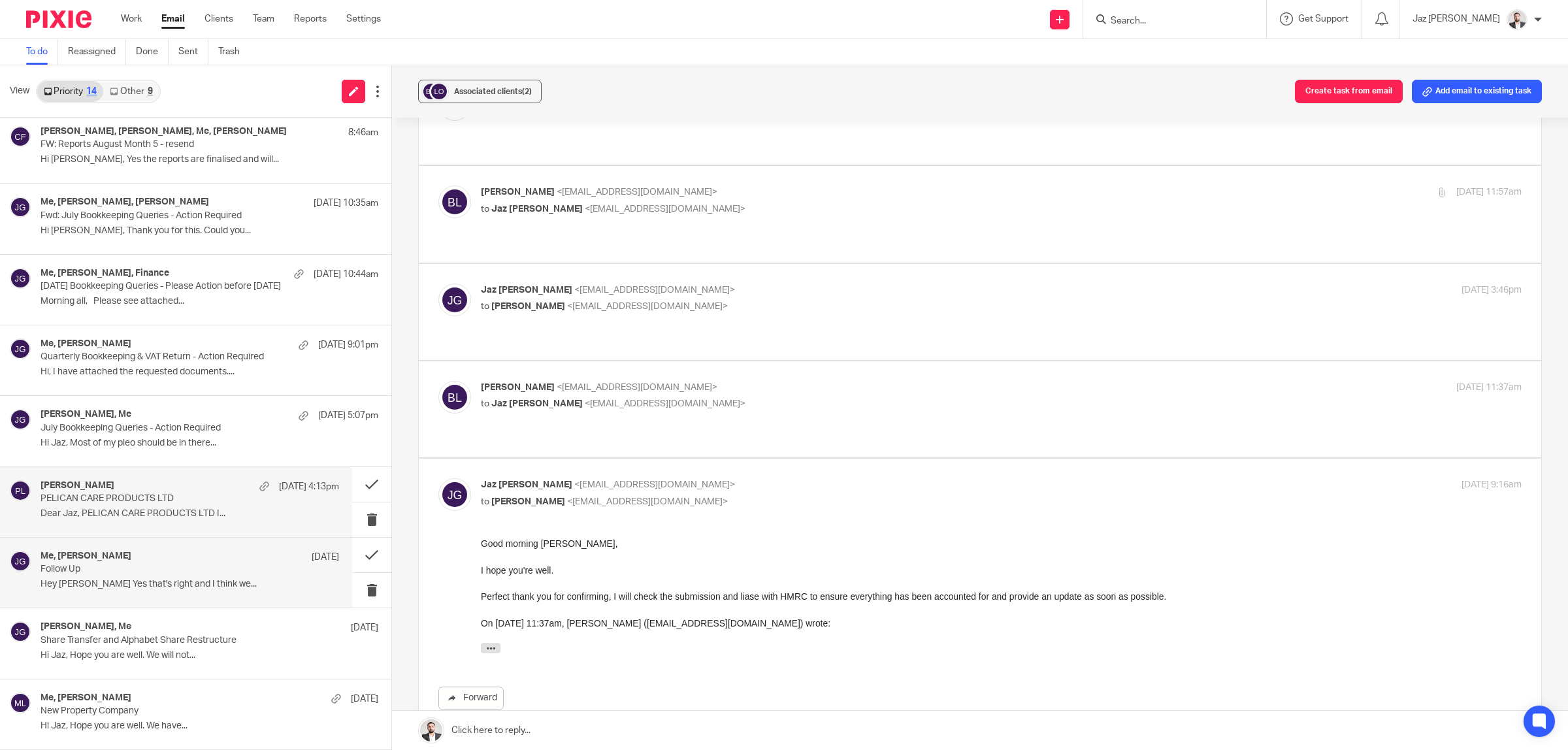
click at [124, 474] on div "[PERSON_NAME] [DATE] 4:13pm PELICAN CARE PRODUCTS LTD Dear Jaz, PELICAN CARE PR…" at bounding box center [176, 502] width 352 height 70
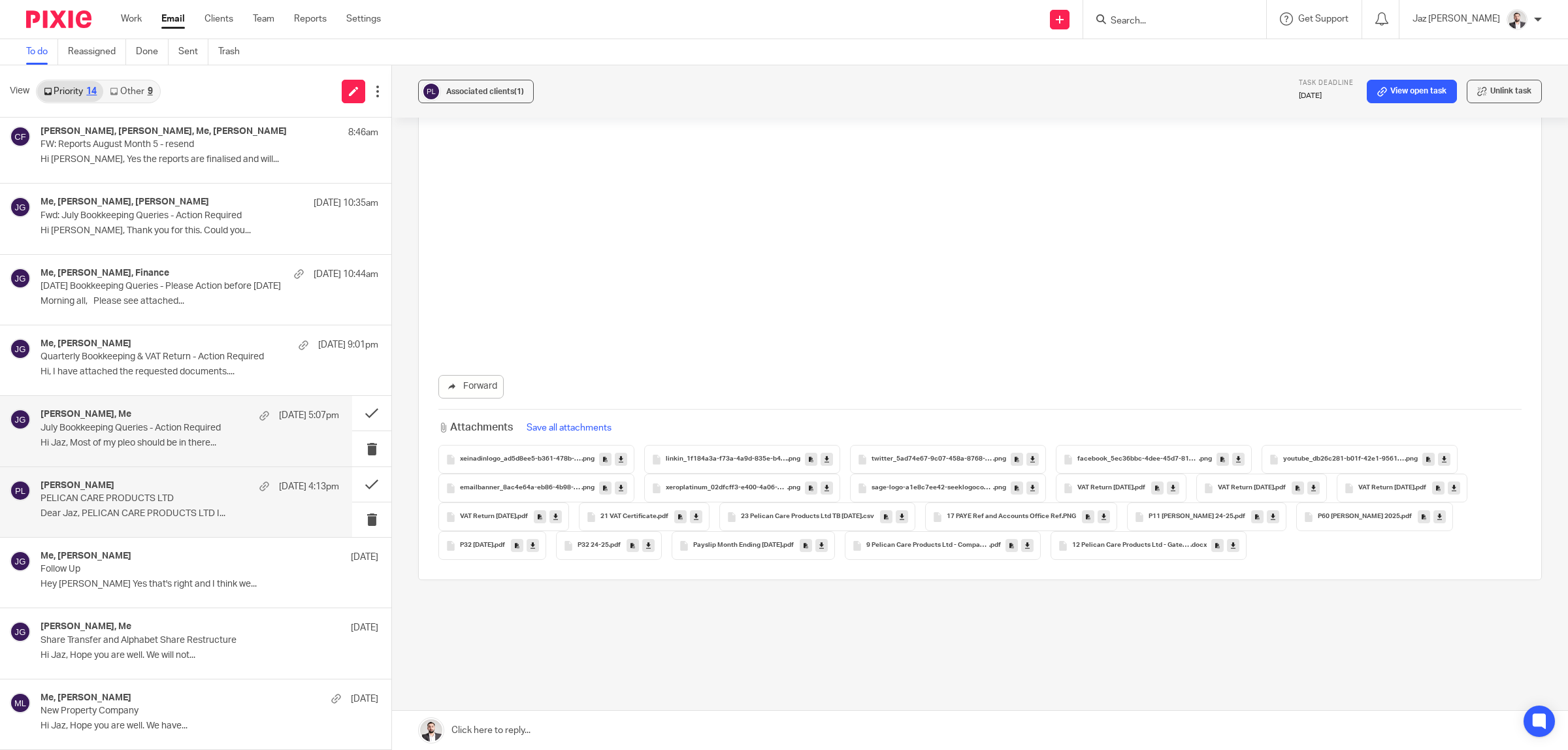
scroll to position [0, 0]
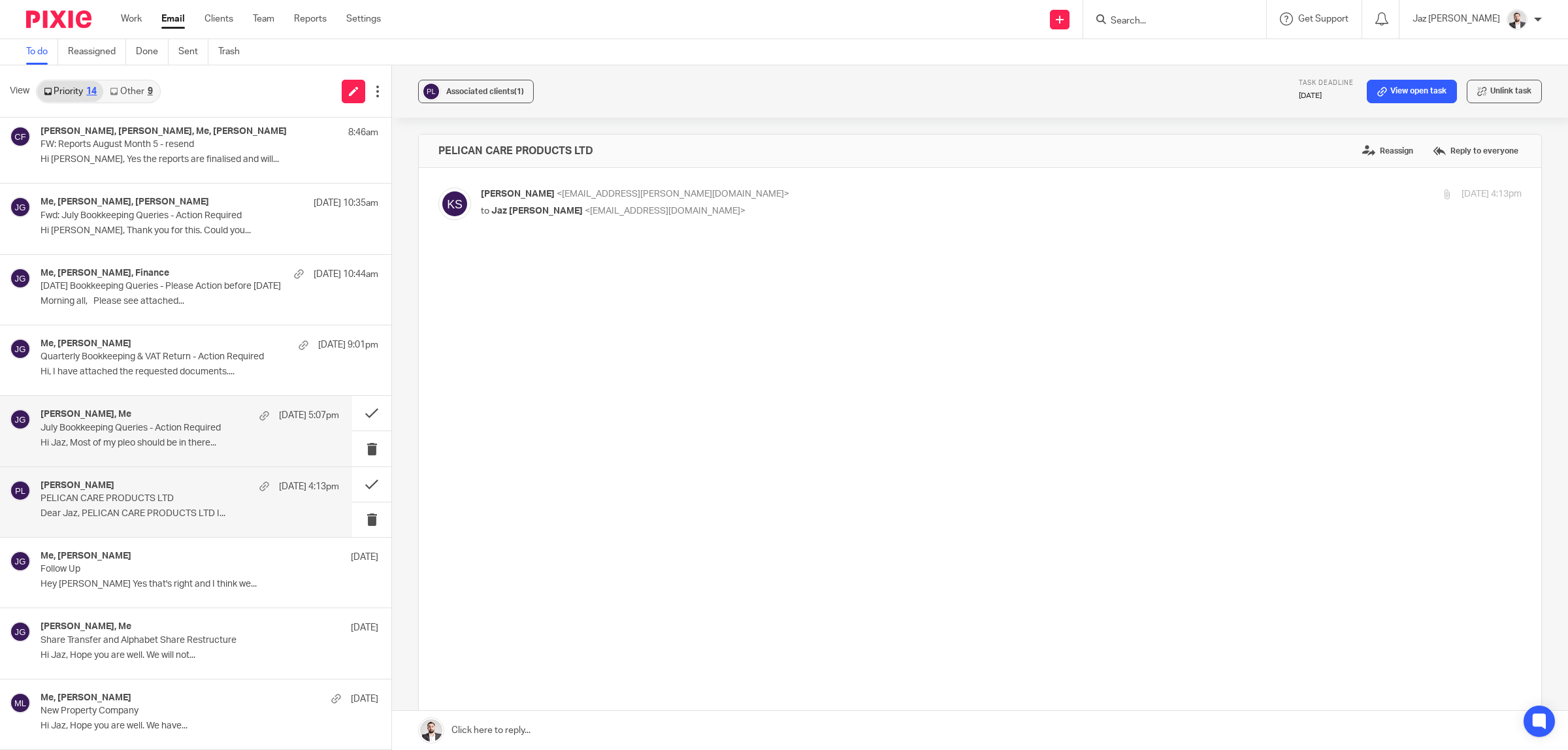
click at [124, 446] on p "Hi Jaz, Most of my pleo should be in there..." at bounding box center [190, 443] width 298 height 11
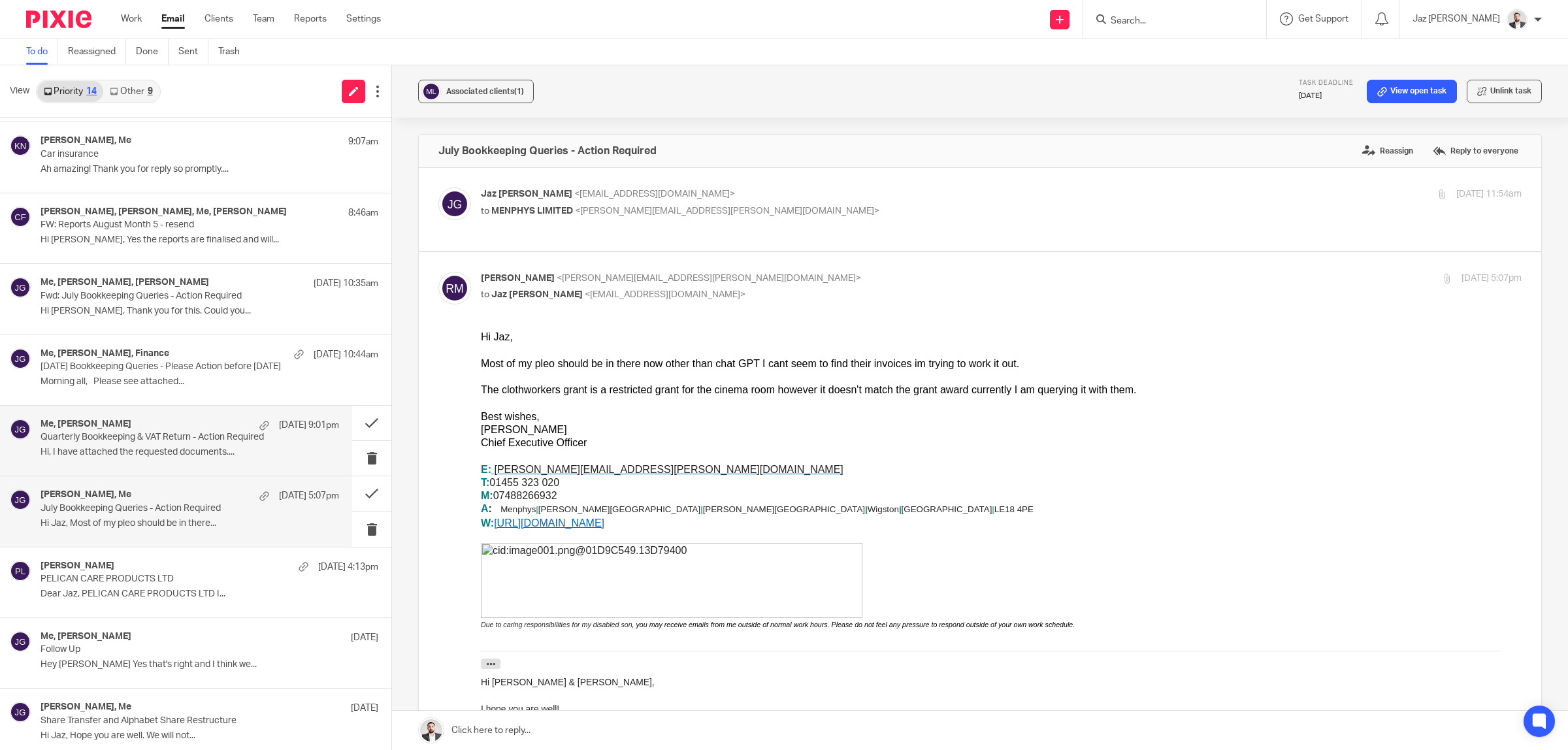
click at [135, 443] on p "Quarterly Bookkeeping & VAT Return - Action Required" at bounding box center [160, 437] width 239 height 11
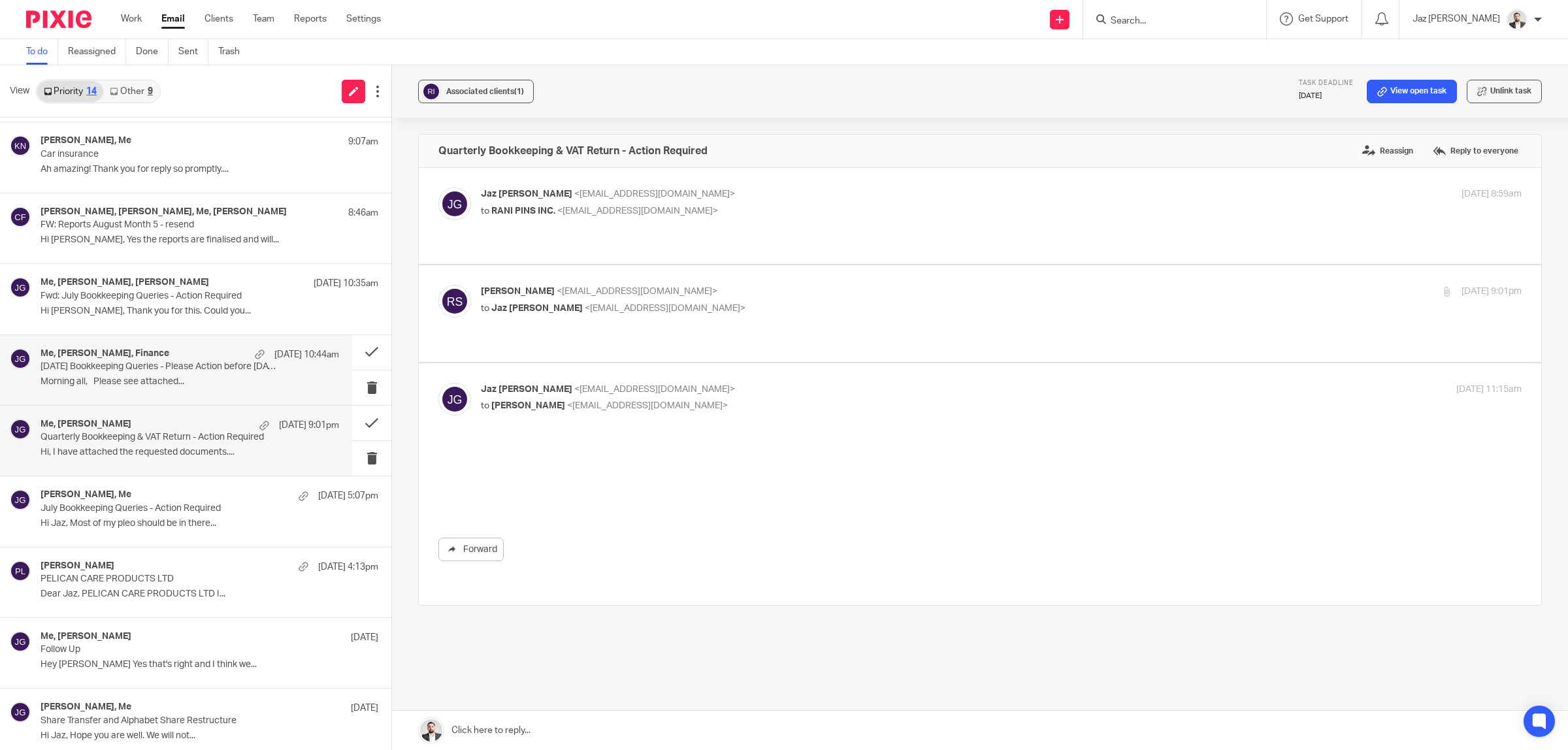
click at [142, 393] on div "Me, [PERSON_NAME], Finance [DATE] 10:44am [DATE] Bookkeeping Queries - Please A…" at bounding box center [176, 370] width 352 height 70
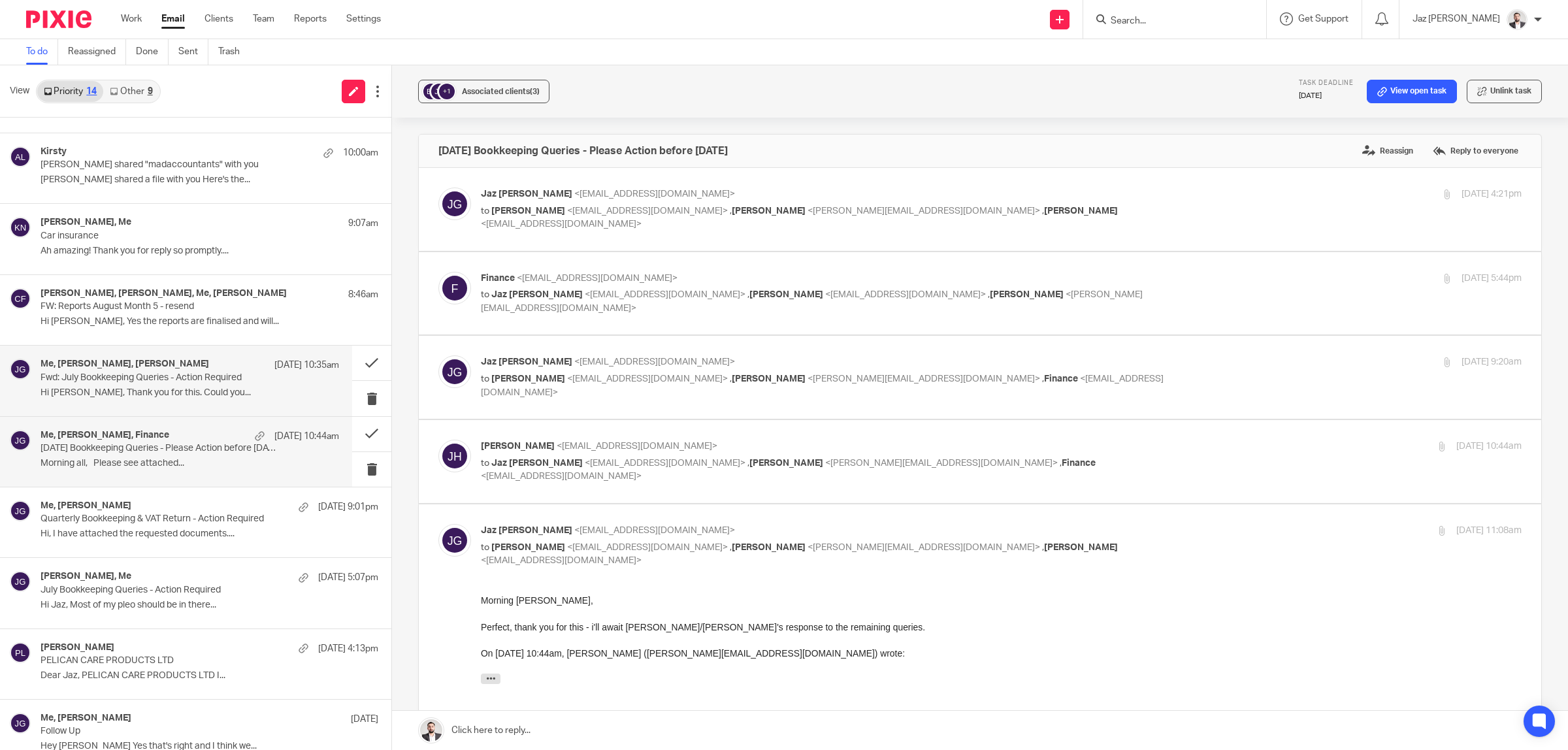
click at [145, 392] on p "Hi [PERSON_NAME], Thank you for this. Could you..." at bounding box center [190, 393] width 298 height 11
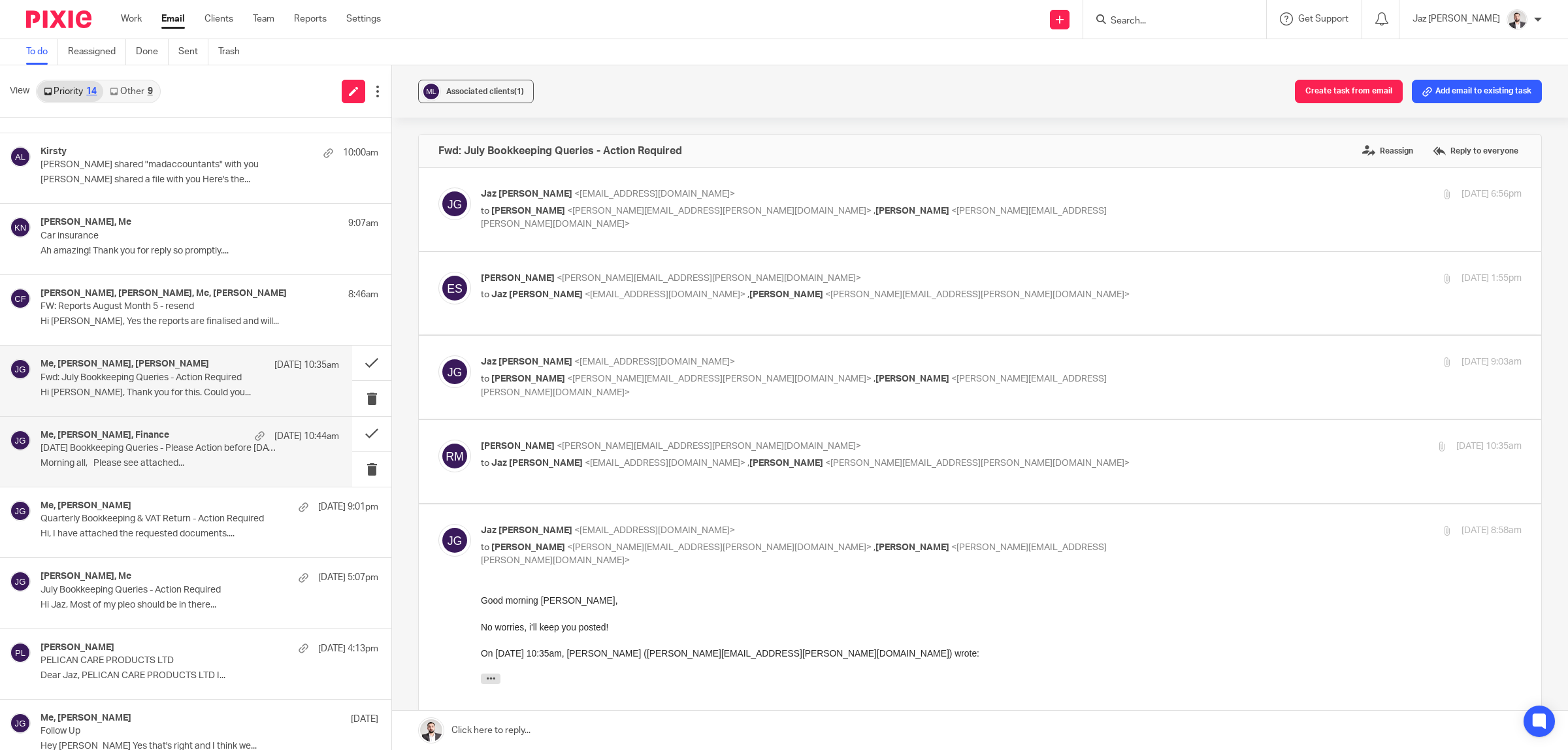
scroll to position [115, 0]
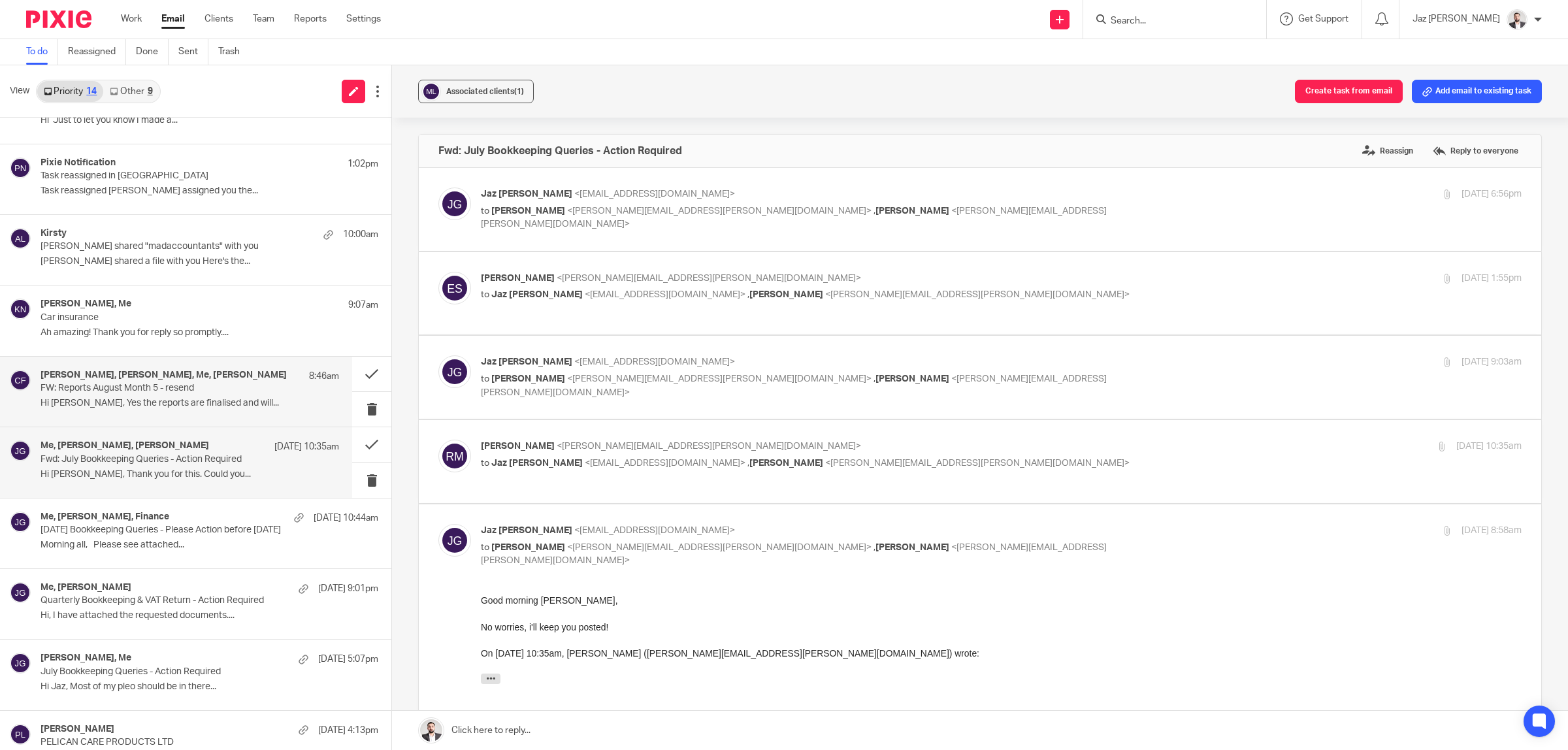
click at [186, 404] on p "Hi [PERSON_NAME], Yes the reports are finalised and will..." at bounding box center [190, 404] width 298 height 11
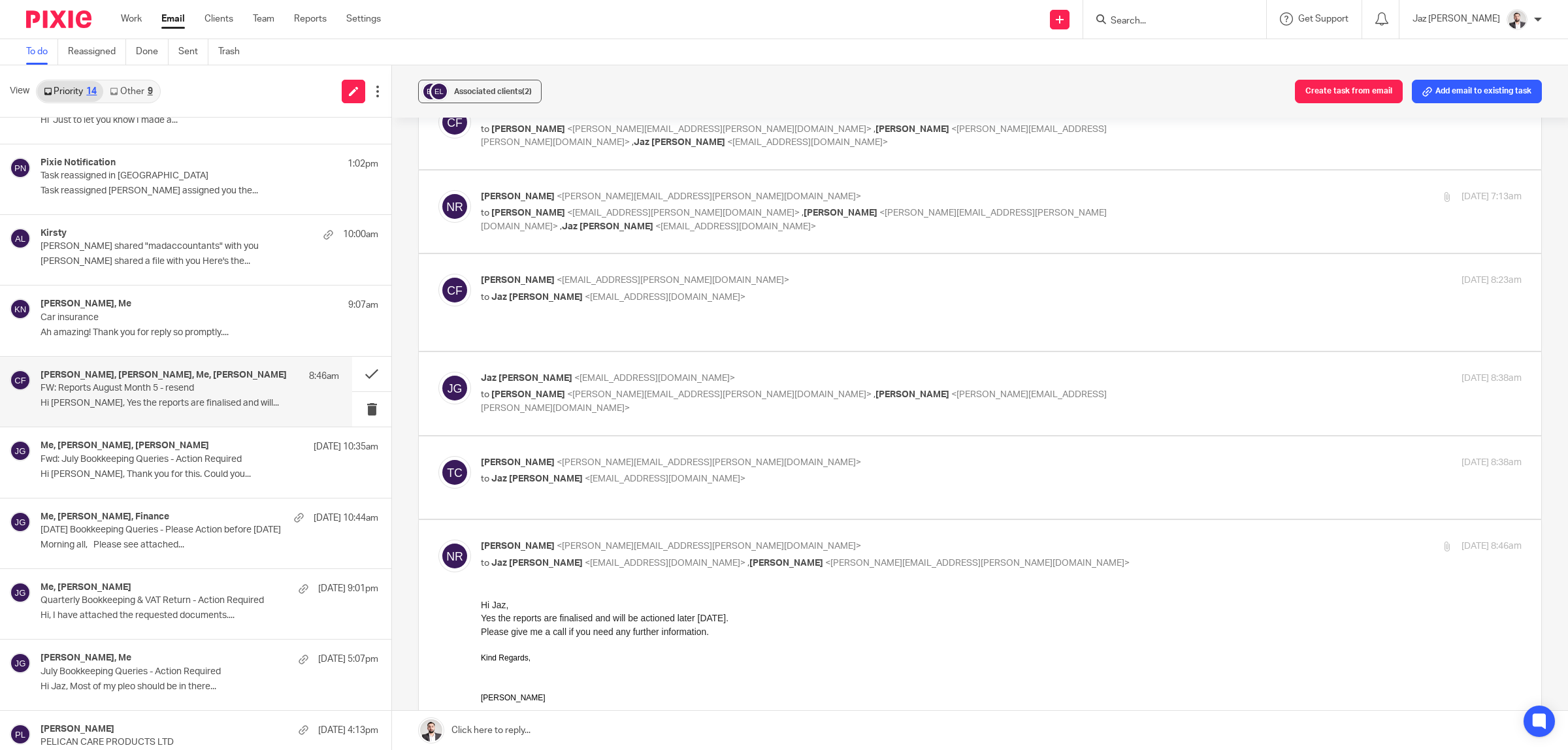
scroll to position [0, 0]
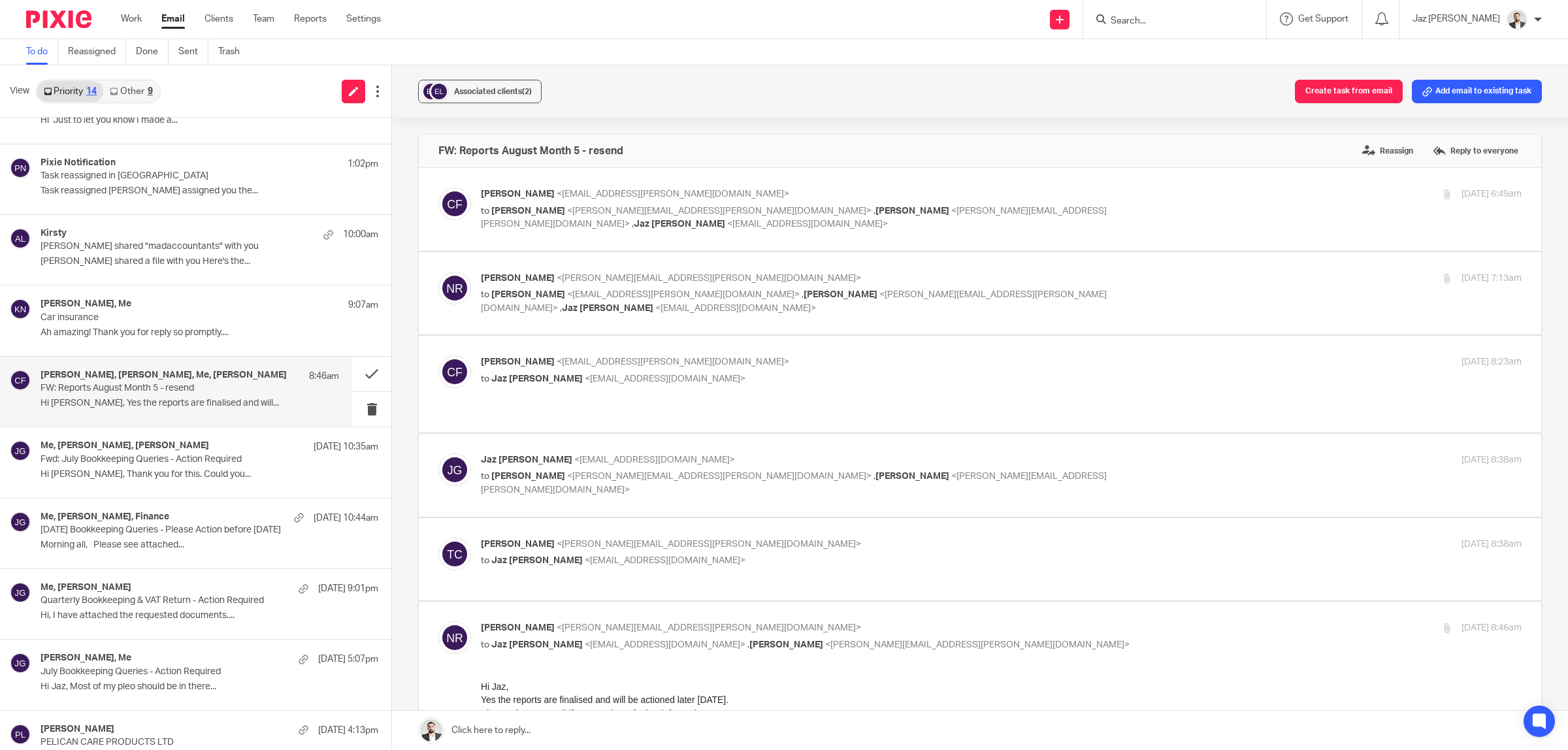
click at [1049, 206] on p "to [PERSON_NAME] <[PERSON_NAME][EMAIL_ADDRESS][PERSON_NAME][DOMAIN_NAME]> , [PE…" at bounding box center [828, 218] width 694 height 27
checkbox input "true"
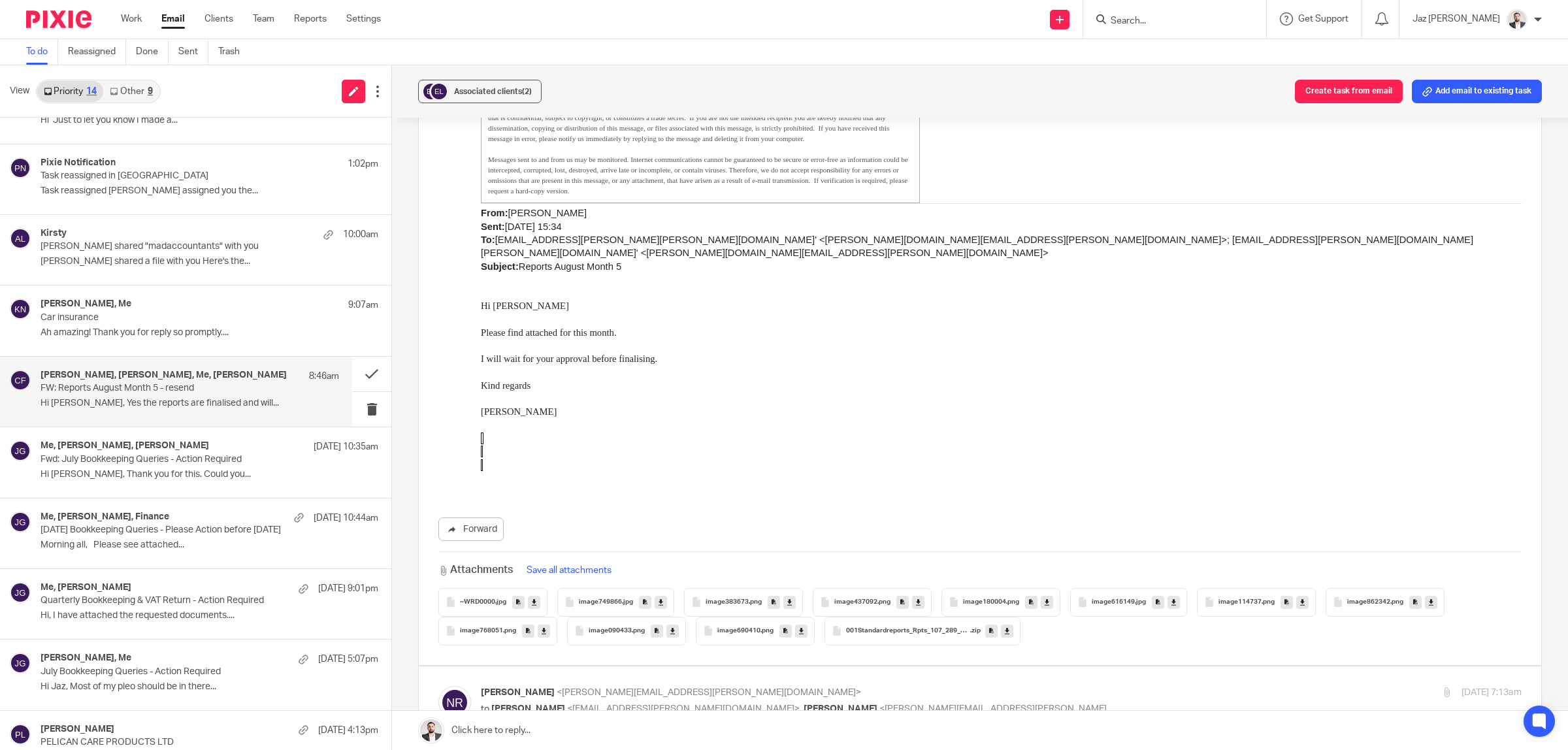
scroll to position [817, 0]
